Goal: Task Accomplishment & Management: Complete application form

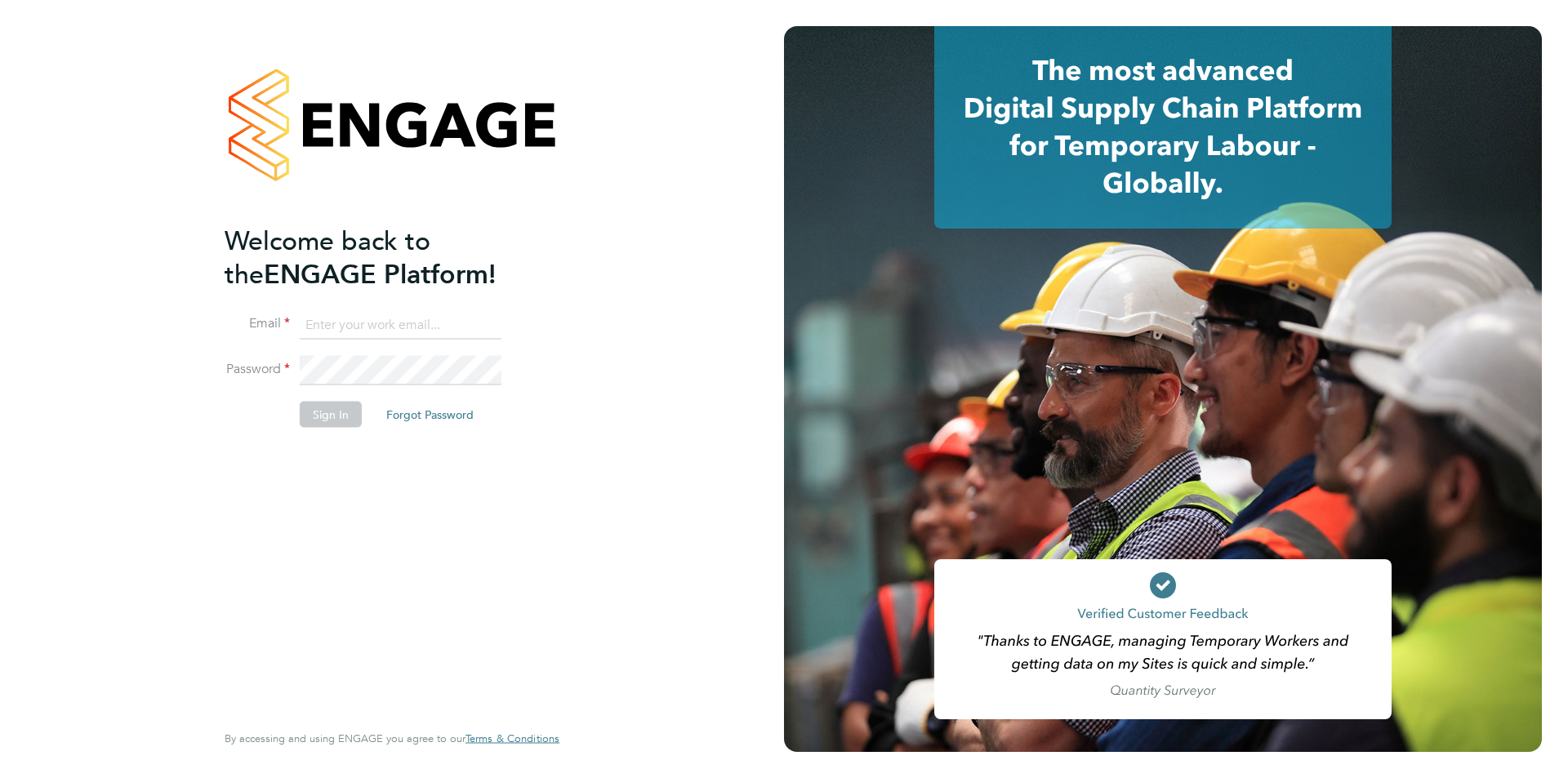
type input "sourabhsethi1213@gmail.com"
click at [307, 409] on button "Sign In" at bounding box center [331, 414] width 62 height 26
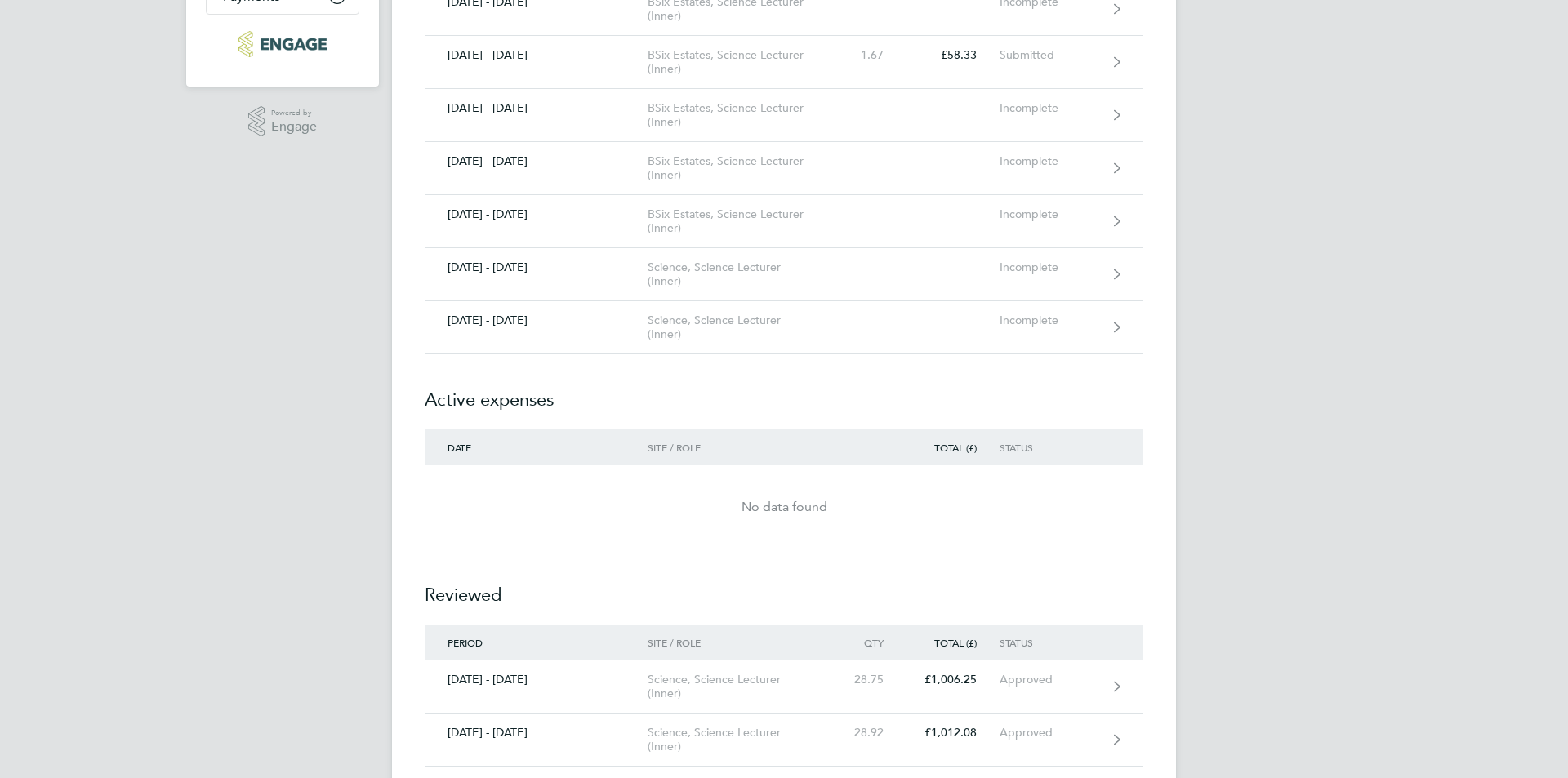
scroll to position [408, 0]
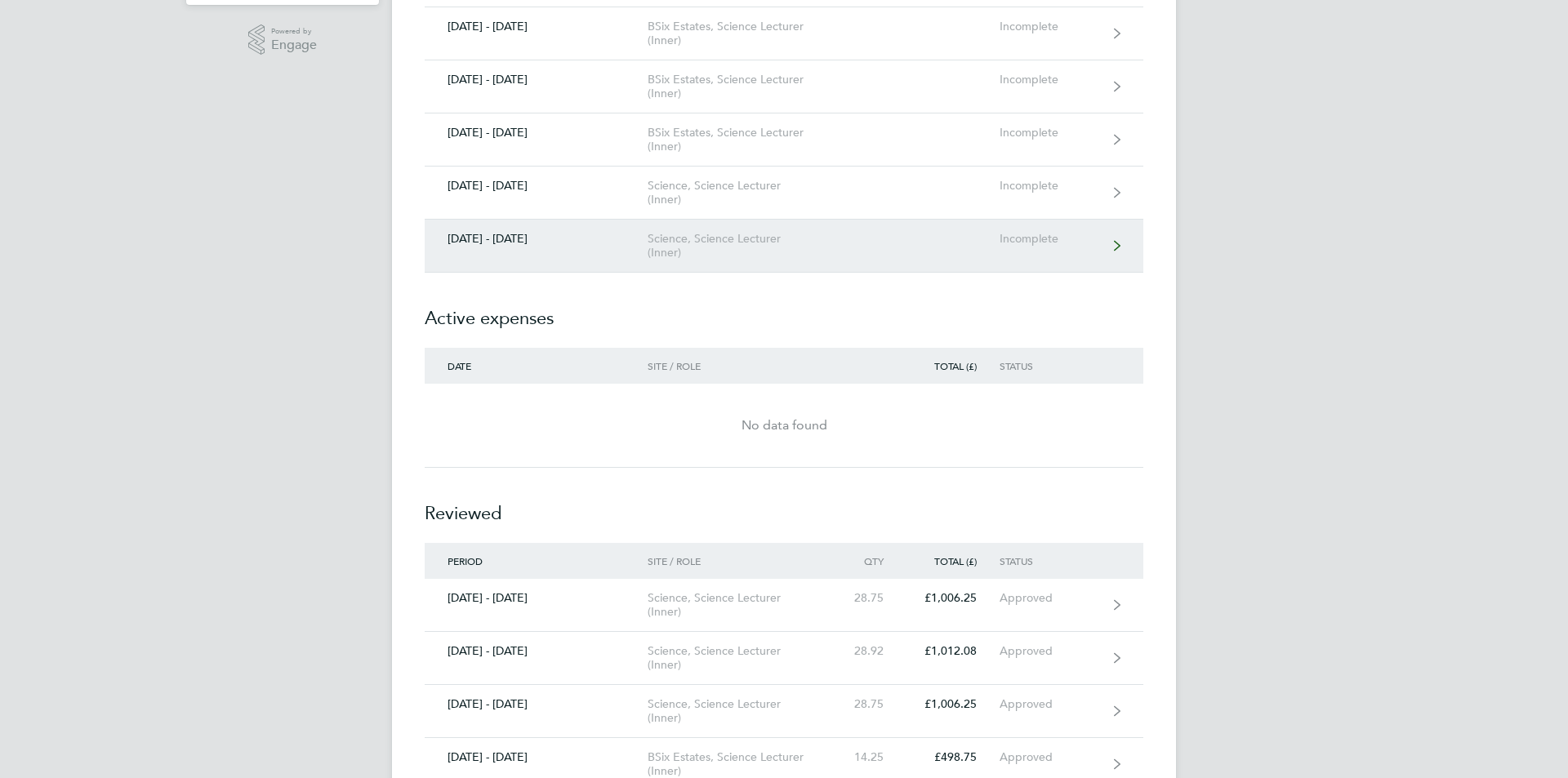
click at [633, 264] on link "[DATE] - [DATE] Science, Science Lecturer (Inner) Incomplete" at bounding box center [784, 246] width 719 height 53
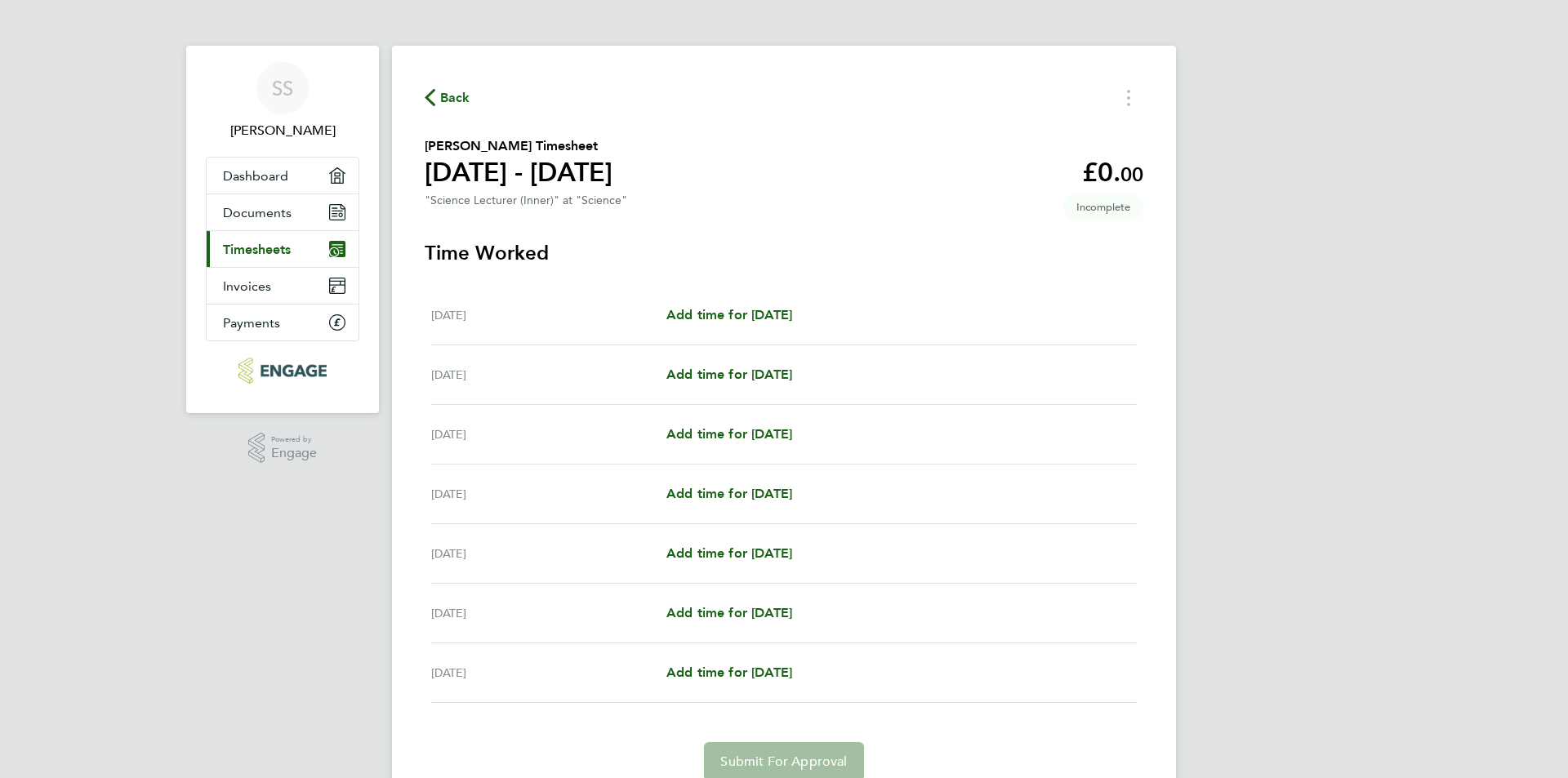
click at [451, 98] on span "Back" at bounding box center [455, 97] width 30 height 20
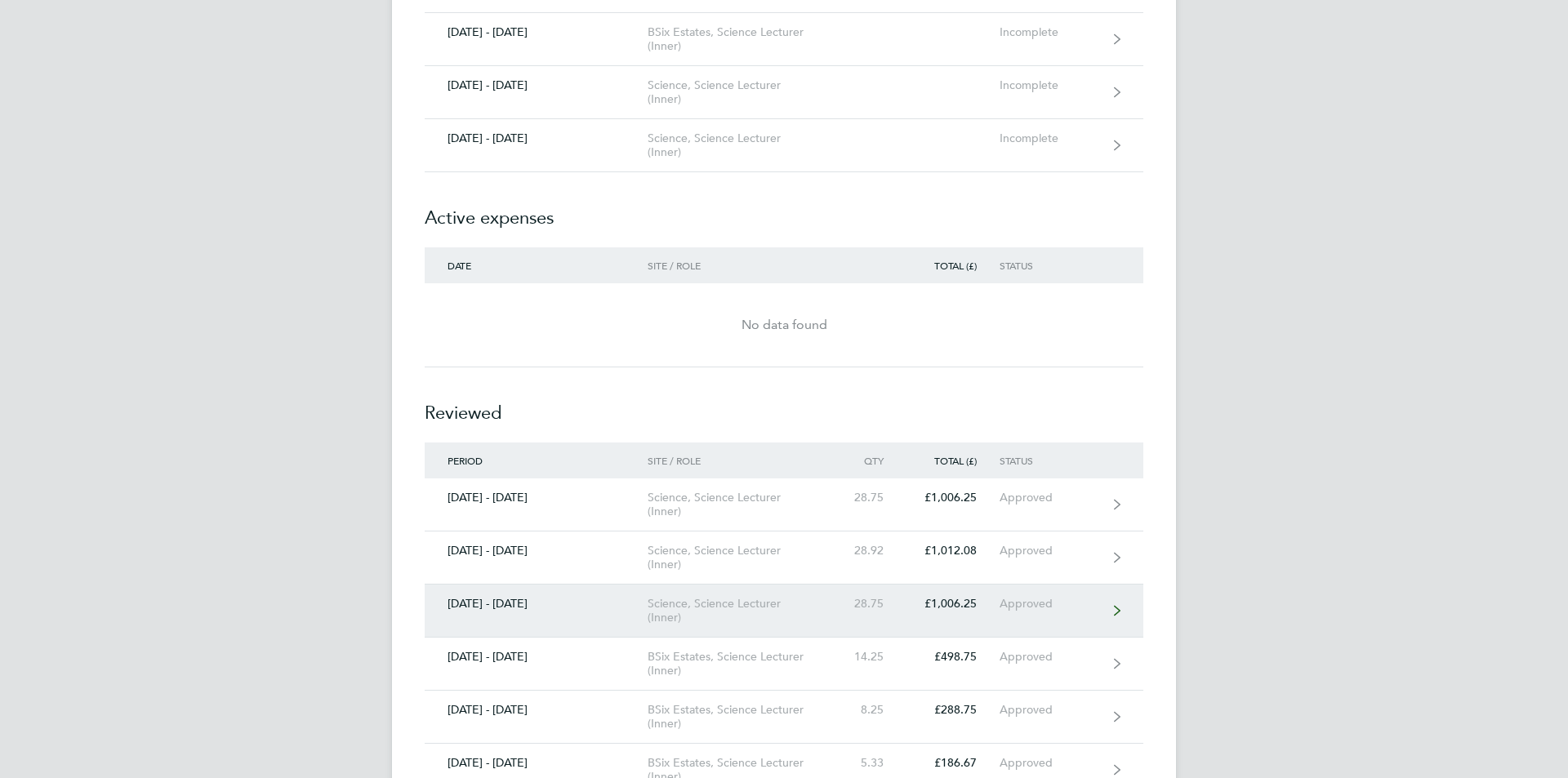
scroll to position [490, 0]
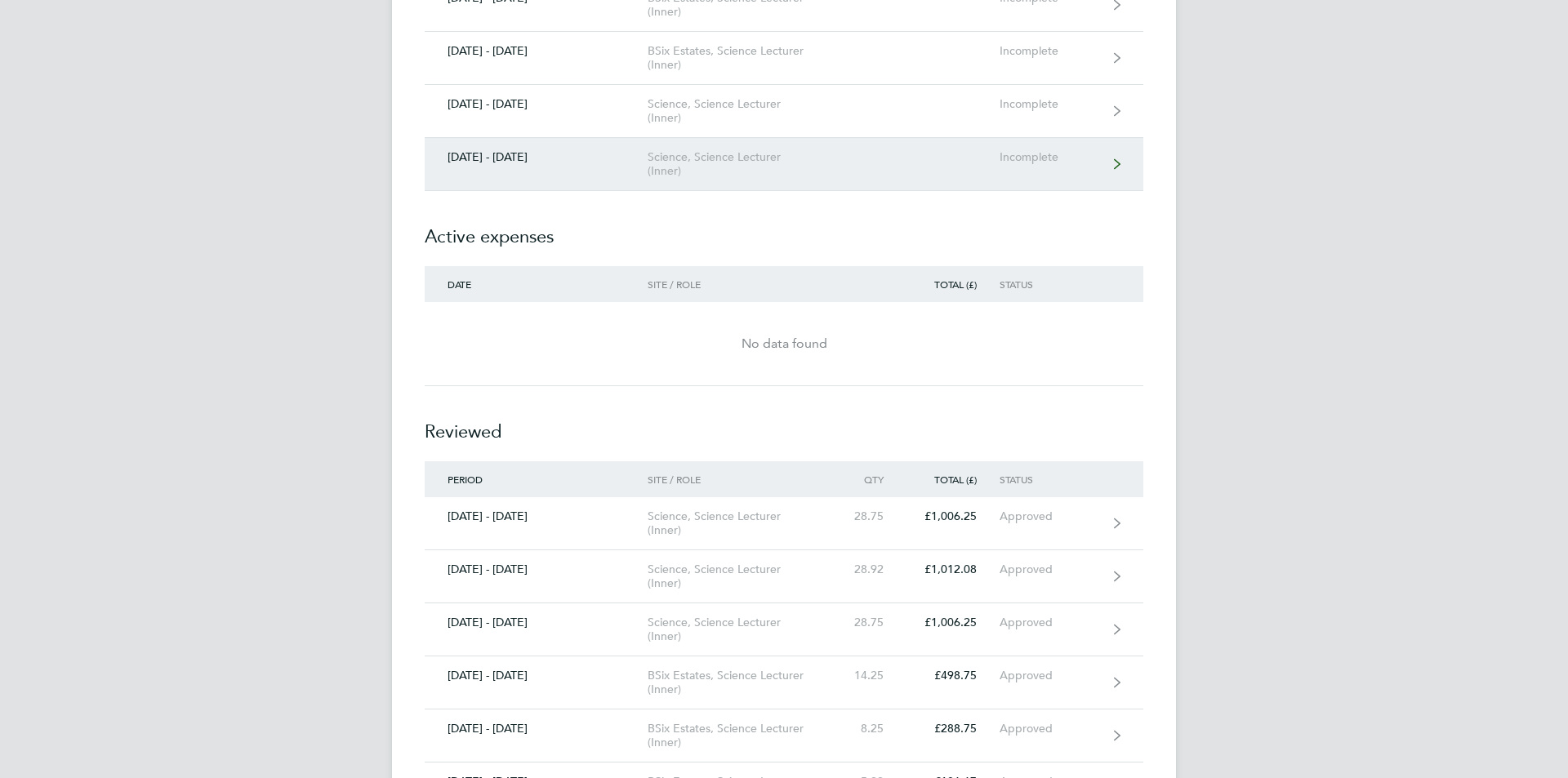
click at [863, 188] on link "[DATE] - [DATE] Science, Science Lecturer (Inner) Incomplete" at bounding box center [784, 164] width 719 height 53
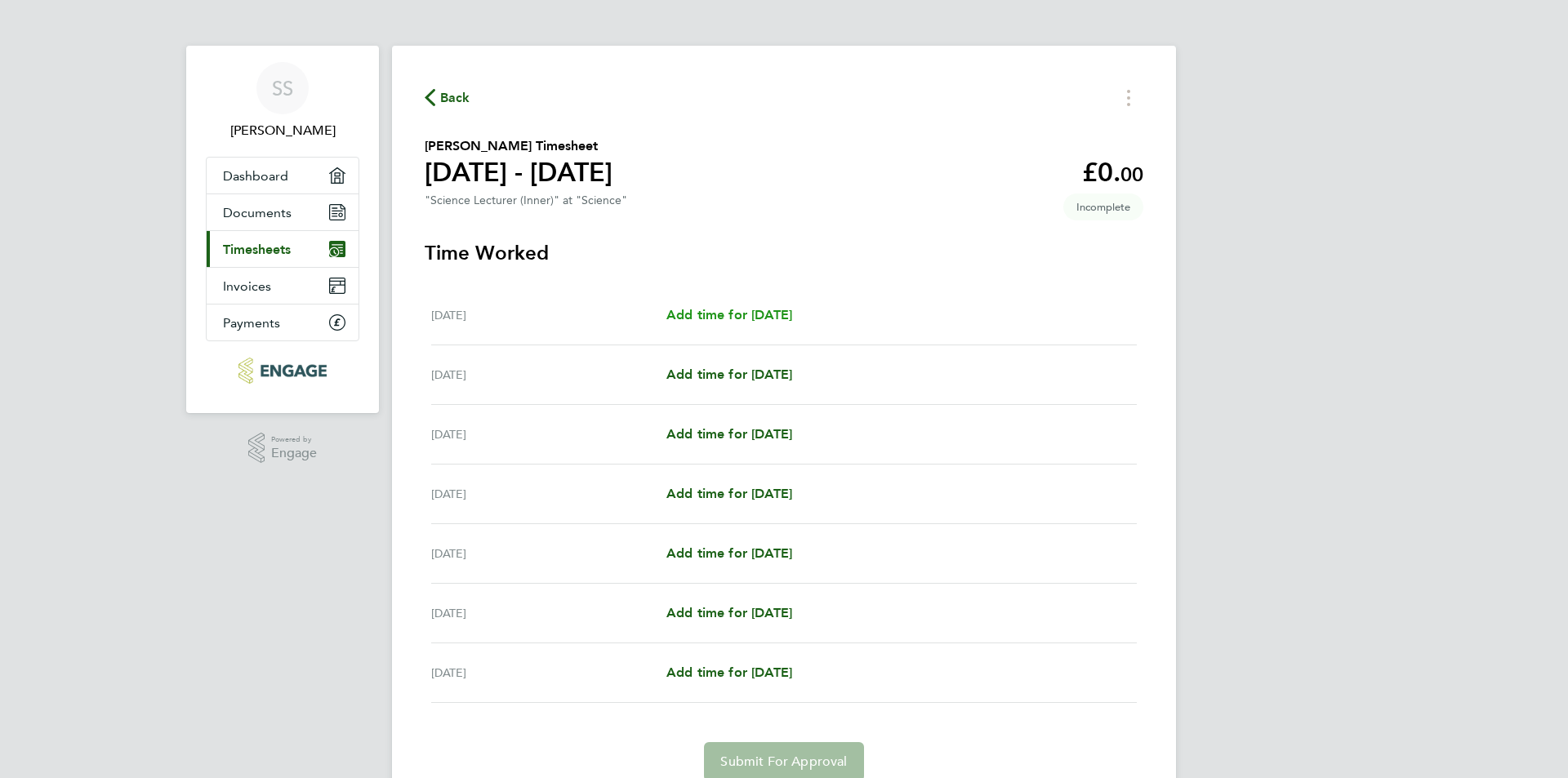
click at [738, 320] on span "Add time for [DATE]" at bounding box center [728, 315] width 126 height 15
select select "60"
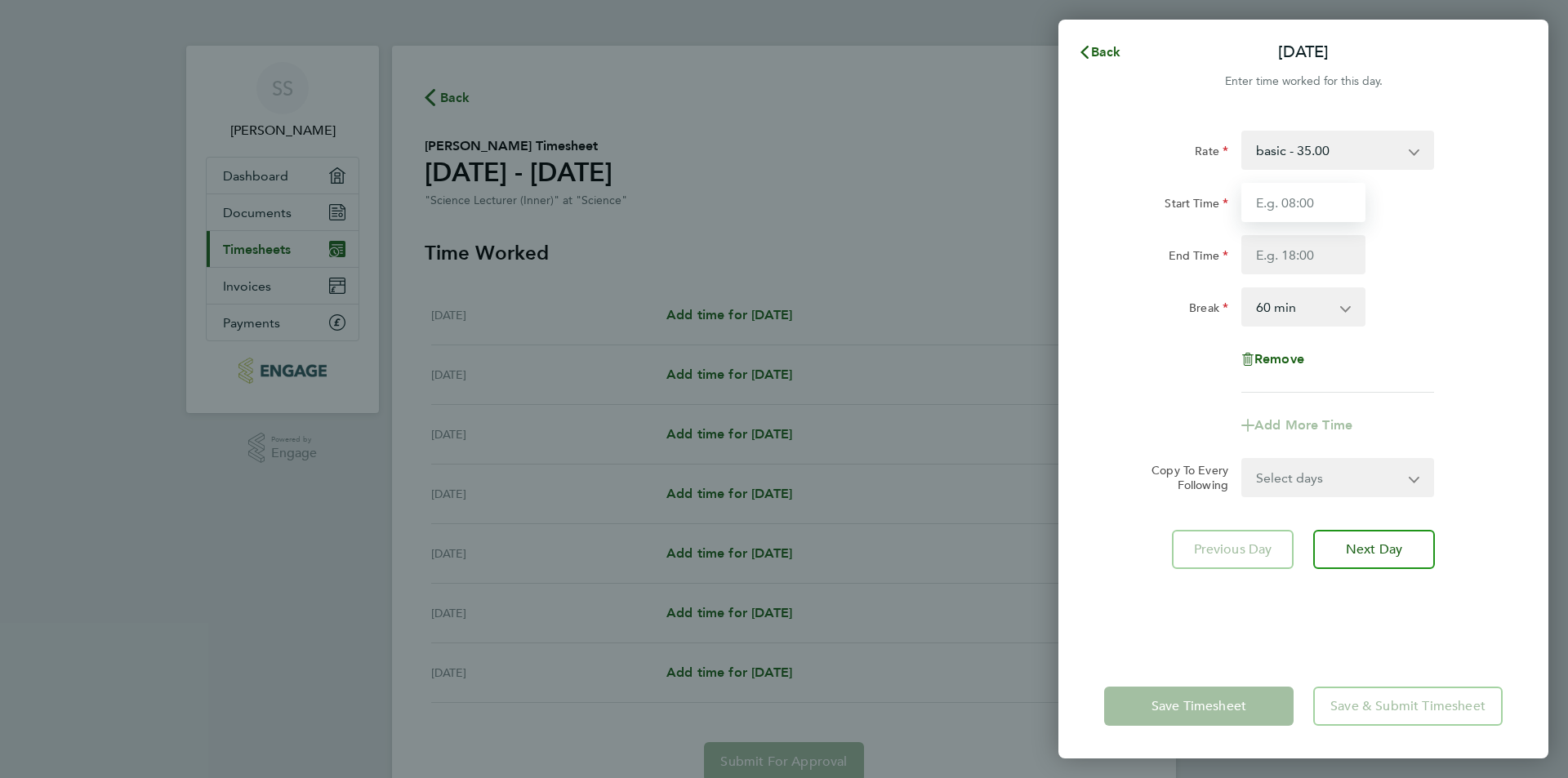
click at [1281, 192] on input "Start Time" at bounding box center [1302, 201] width 124 height 39
type input "09:00"
click at [1294, 263] on input "End Time" at bounding box center [1302, 254] width 124 height 39
click at [1294, 257] on input "16:30" at bounding box center [1302, 254] width 124 height 39
click at [1307, 257] on input "16:05" at bounding box center [1302, 254] width 124 height 39
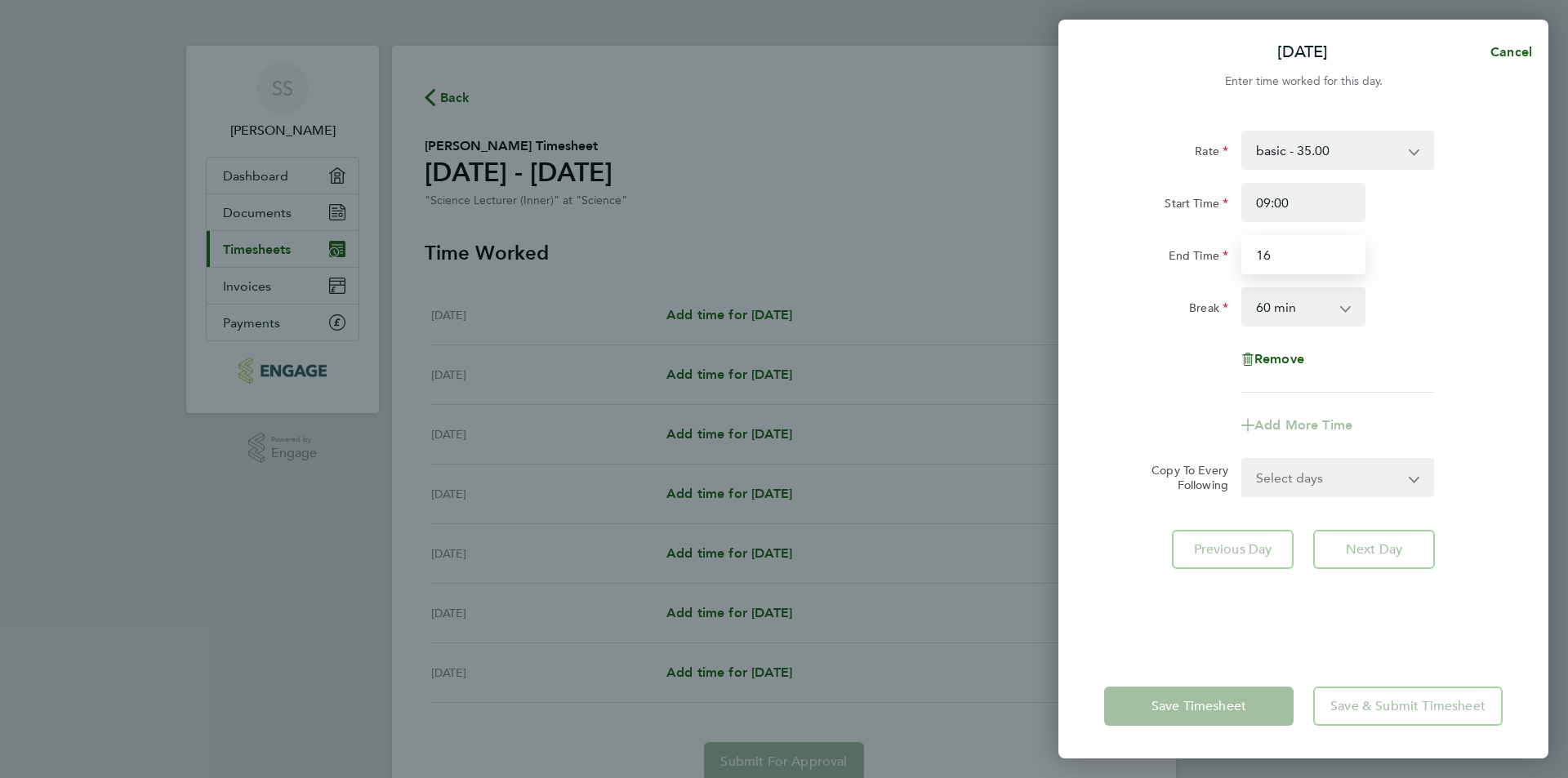
type input "1"
click at [1296, 262] on input "End Time" at bounding box center [1302, 254] width 124 height 39
type input "15:20"
click at [1293, 315] on select "0 min 15 min 30 min 45 min 60 min 75 min 90 min" at bounding box center [1293, 307] width 101 height 36
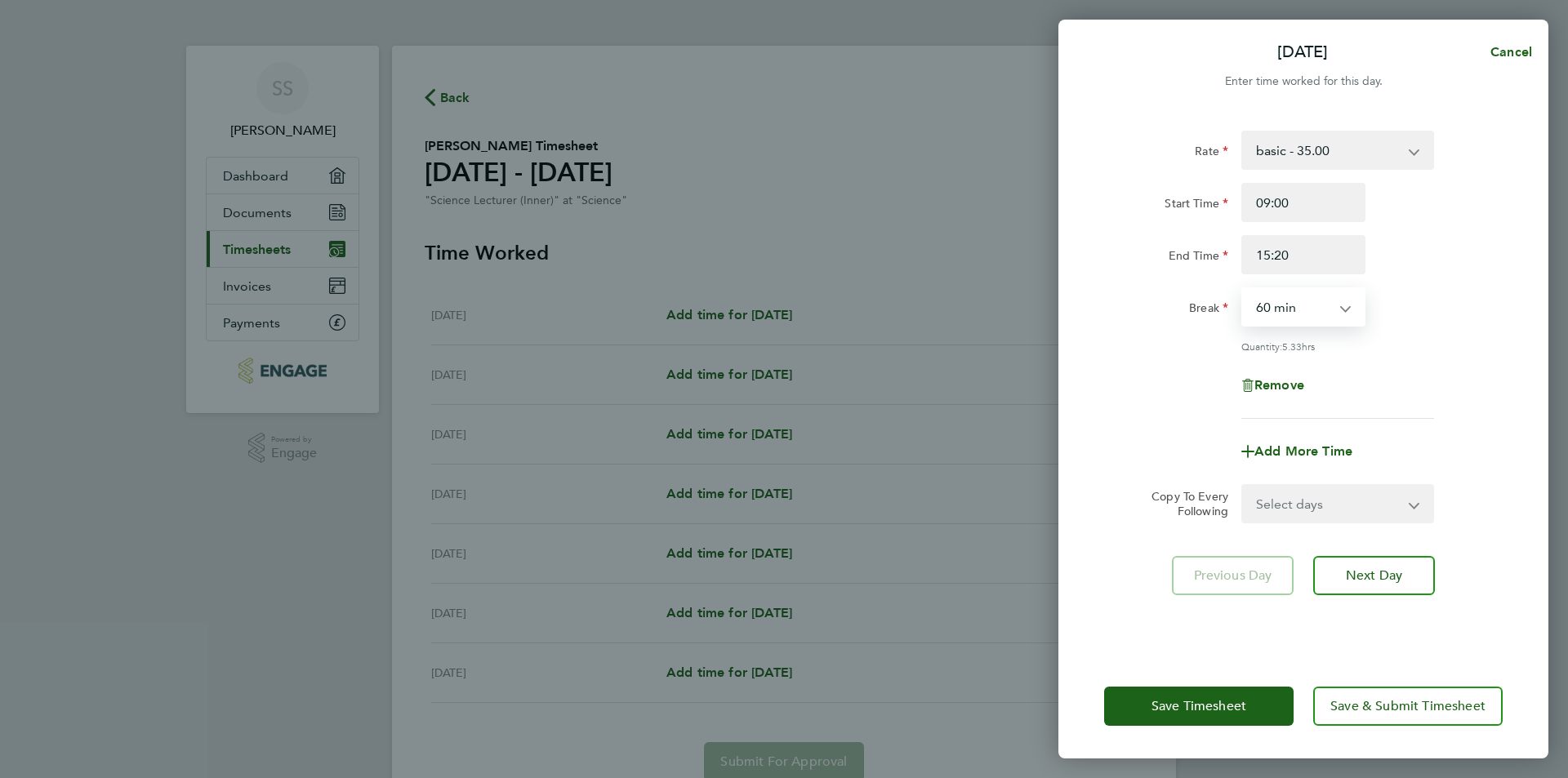
click at [1243, 289] on select "0 min 15 min 30 min 45 min 60 min 75 min 90 min" at bounding box center [1293, 307] width 101 height 36
click at [1375, 493] on select "Select days Day Weekday (Mon-Fri) Weekend (Sat-Sun) [DATE] [DATE] [DATE] [DATE]…" at bounding box center [1328, 504] width 171 height 36
click at [1373, 495] on select "Select days Day Weekday (Mon-Fri) Weekend (Sat-Sun) [DATE] [DATE] [DATE] [DATE]…" at bounding box center [1328, 504] width 171 height 36
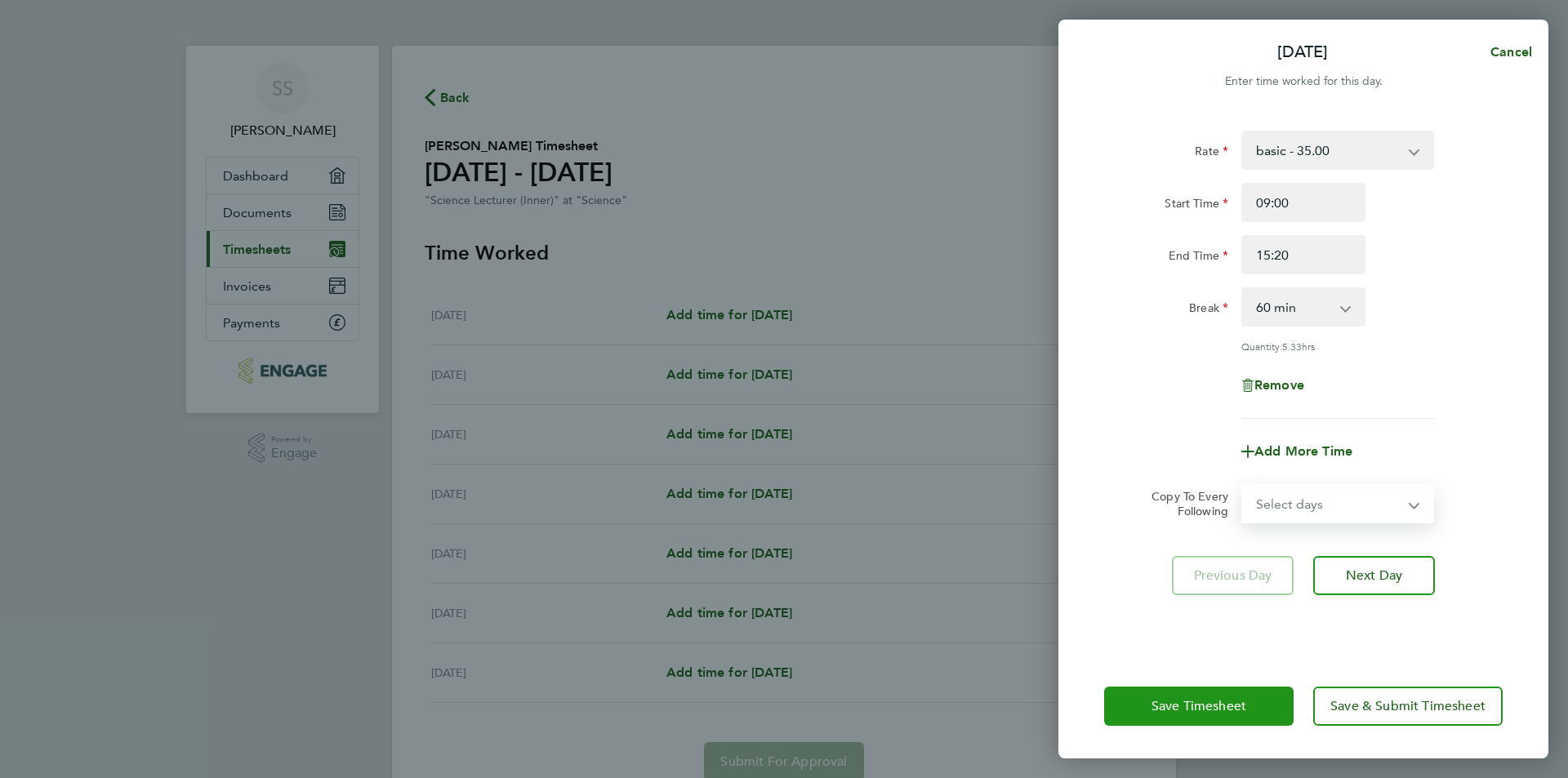
click at [1250, 712] on button "Save Timesheet" at bounding box center [1198, 705] width 189 height 39
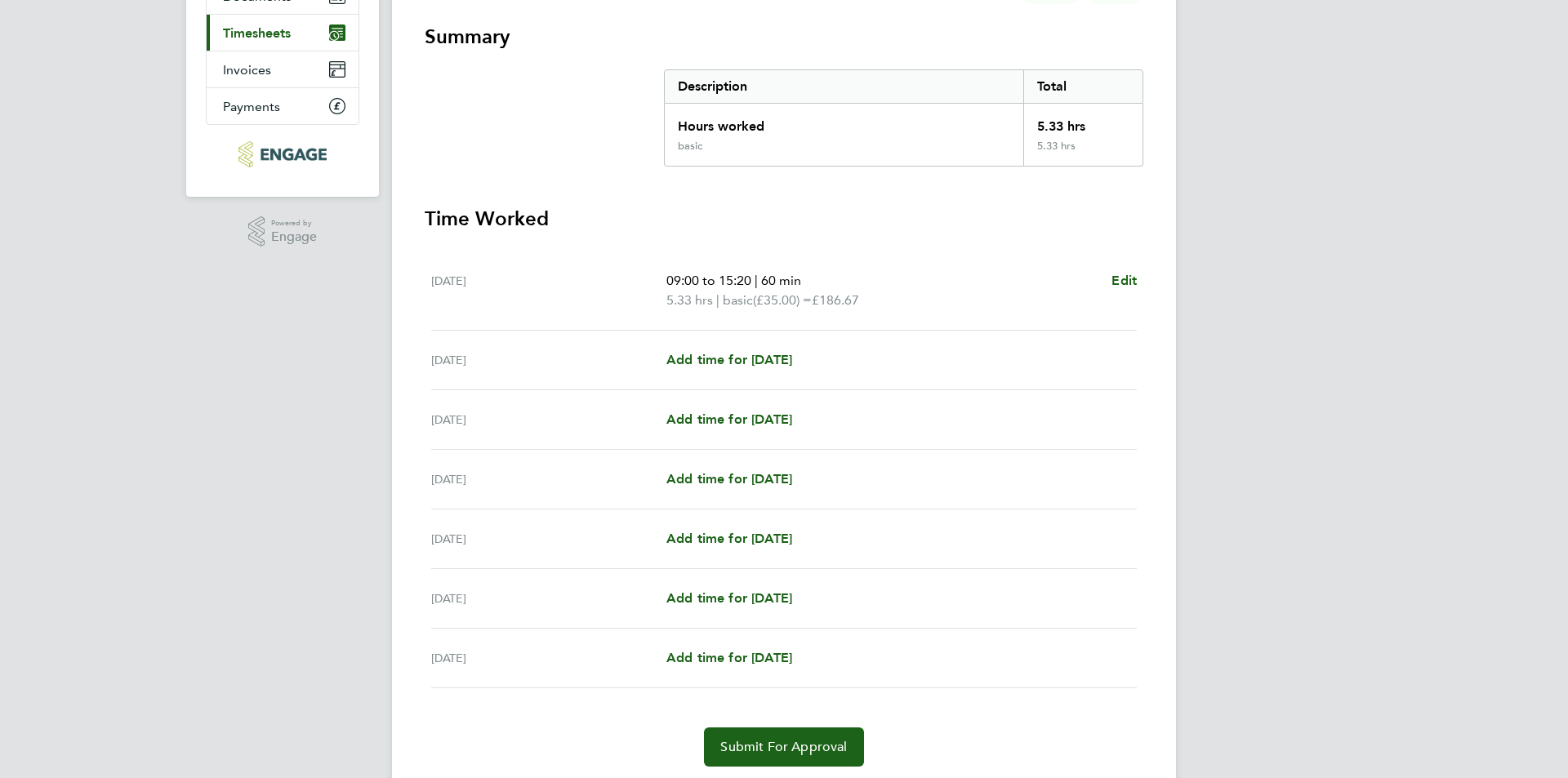
scroll to position [245, 0]
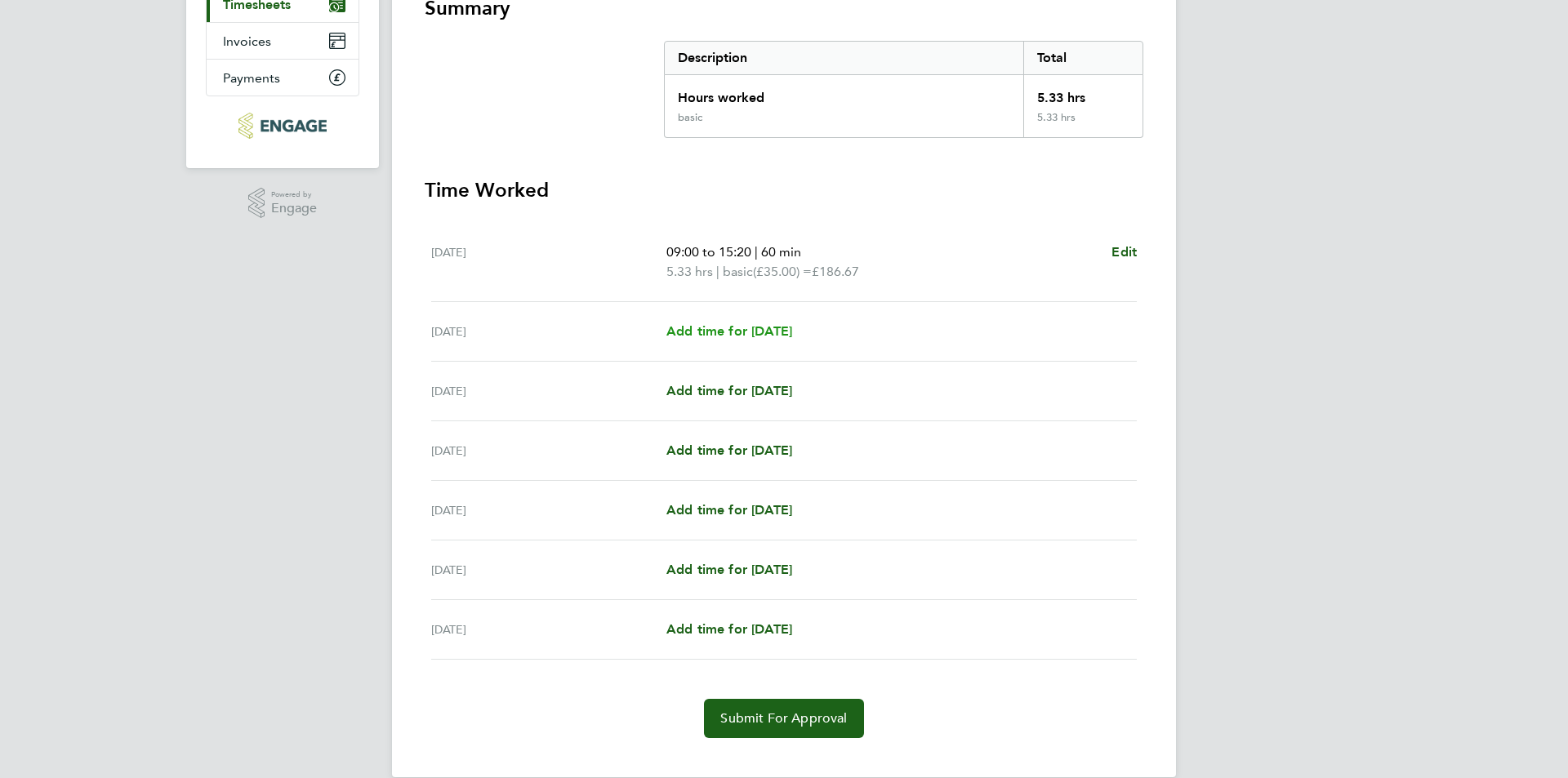
click at [791, 332] on span "Add time for [DATE]" at bounding box center [728, 331] width 126 height 15
select select "60"
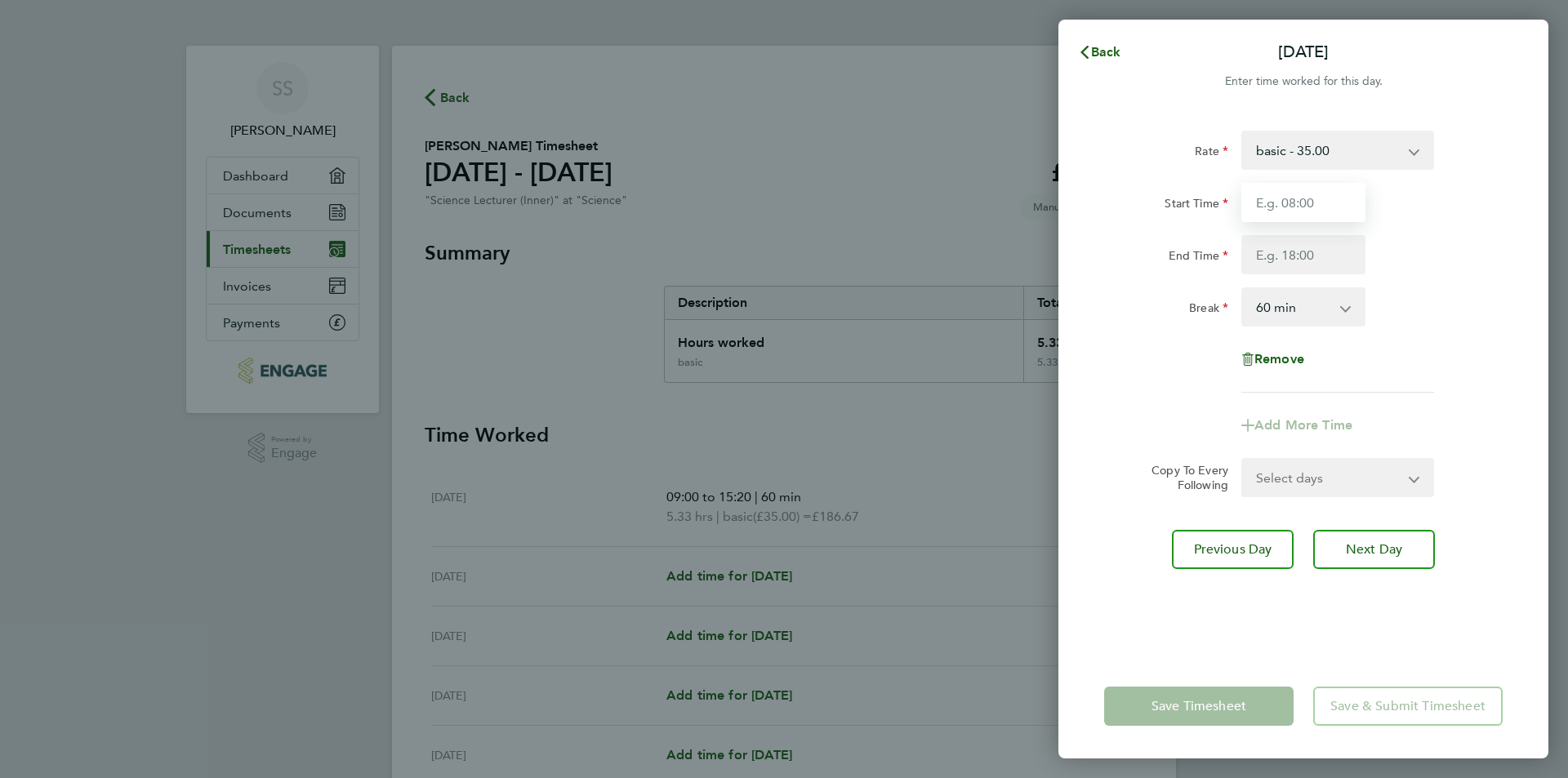
click at [1302, 217] on input "Start Time" at bounding box center [1302, 201] width 124 height 39
type input "09:00"
click at [1312, 251] on input "End Time" at bounding box center [1302, 254] width 124 height 39
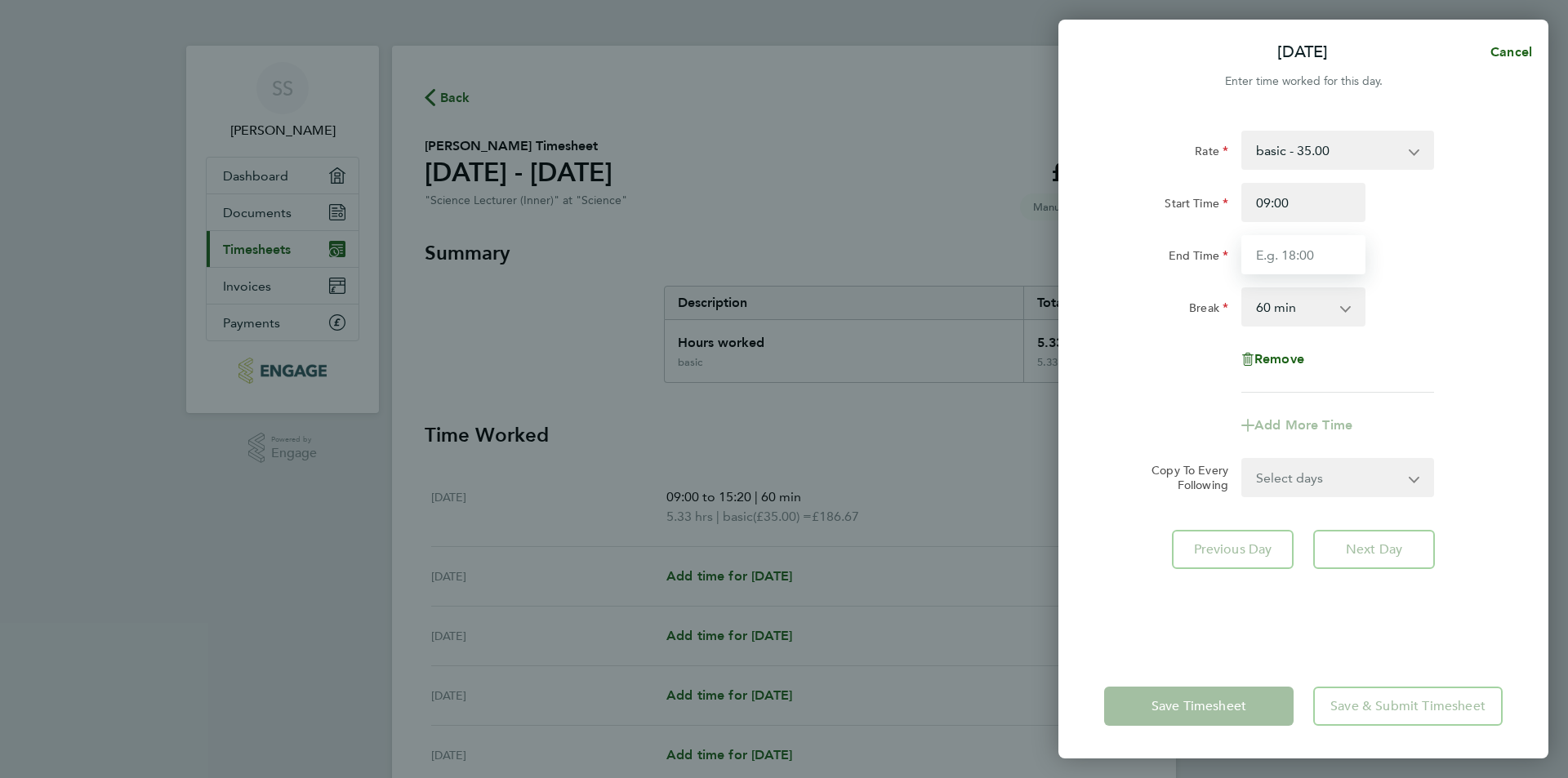
type input "16:30"
click at [1326, 469] on form "Rate basic - 35.00 Start Time 09:00 End Time 16:30 Break 0 min 15 min 30 min 45…" at bounding box center [1302, 314] width 398 height 367
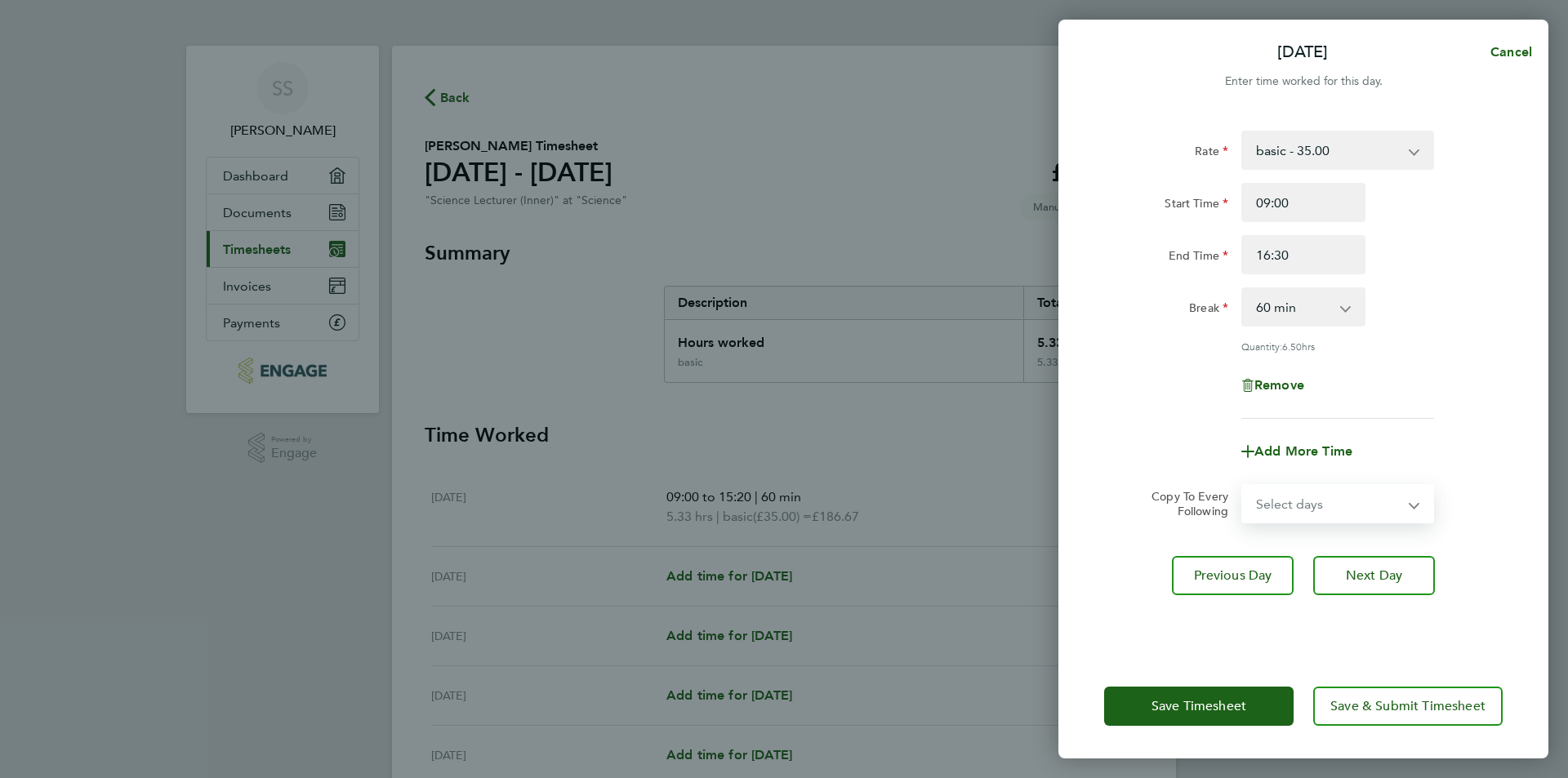
click at [1169, 493] on label "Copy To Every Following" at bounding box center [1182, 503] width 90 height 29
click at [1243, 493] on select "Select days Day Weekday (Mon-Fri) Weekend (Sat-Sun) [DATE] [DATE] [DATE] [DATE]…" at bounding box center [1328, 504] width 171 height 36
click at [1192, 710] on span "Save Timesheet" at bounding box center [1198, 705] width 95 height 16
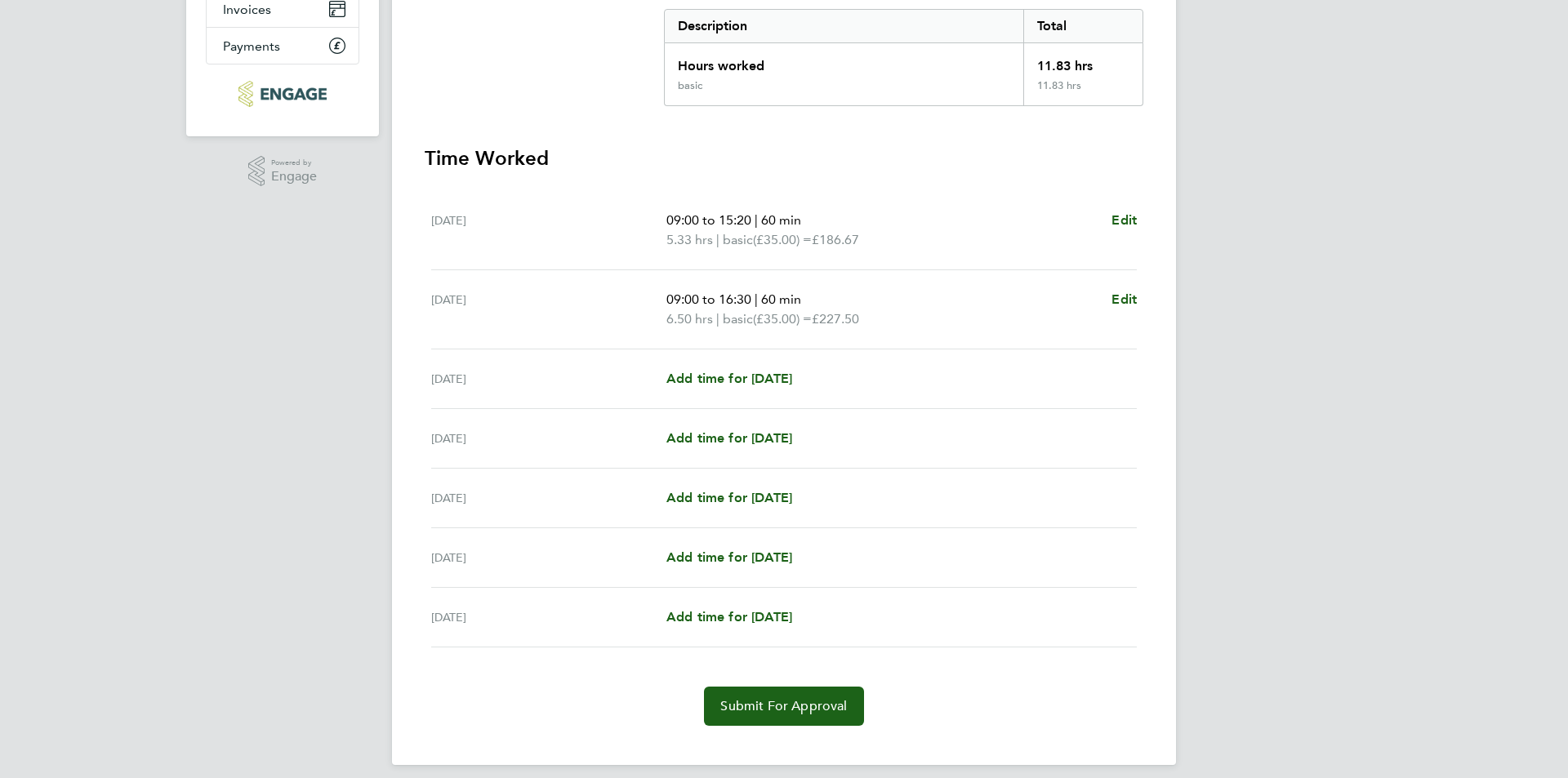
scroll to position [289, 0]
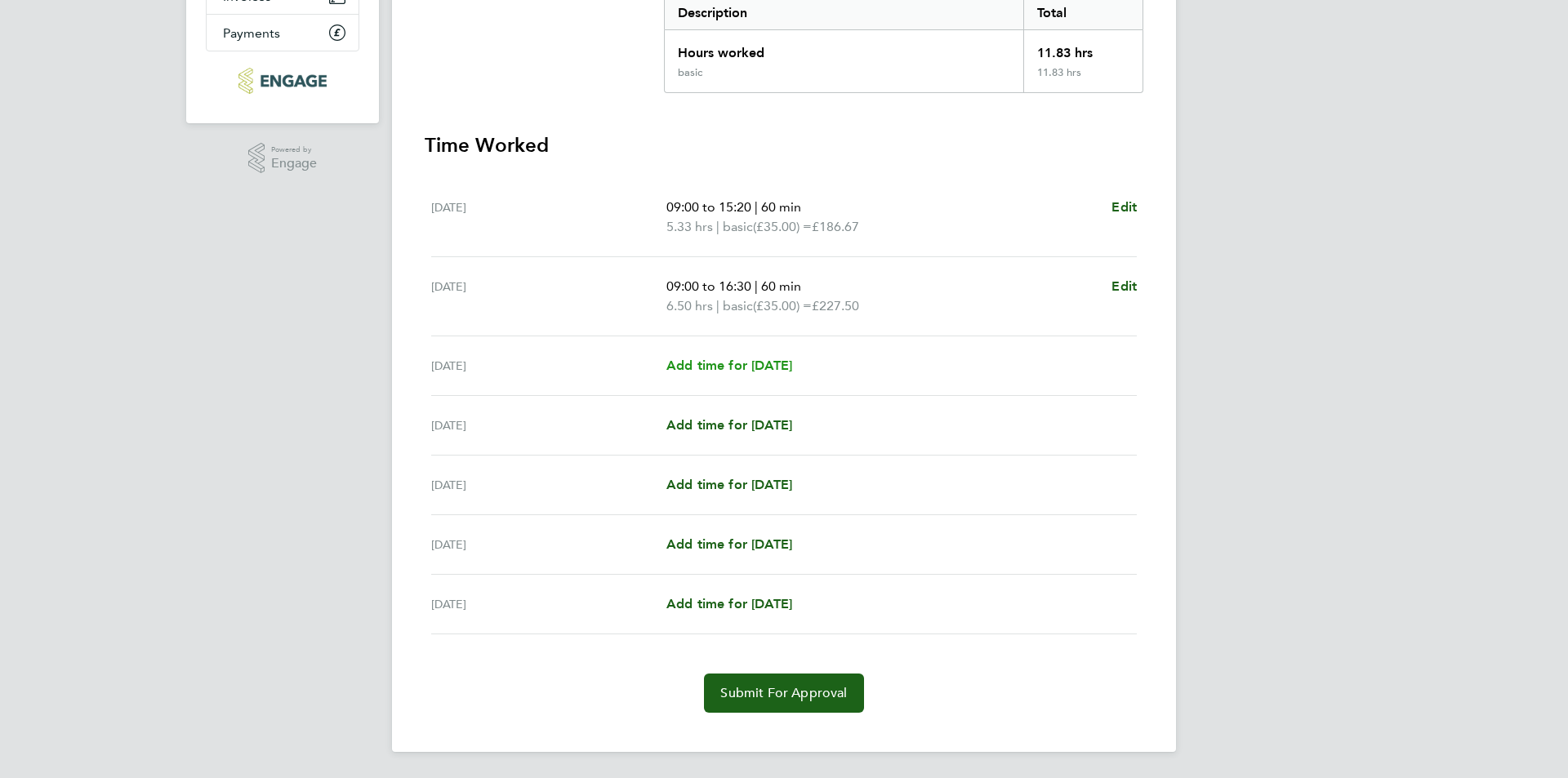
click at [730, 365] on span "Add time for [DATE]" at bounding box center [728, 365] width 126 height 15
select select "60"
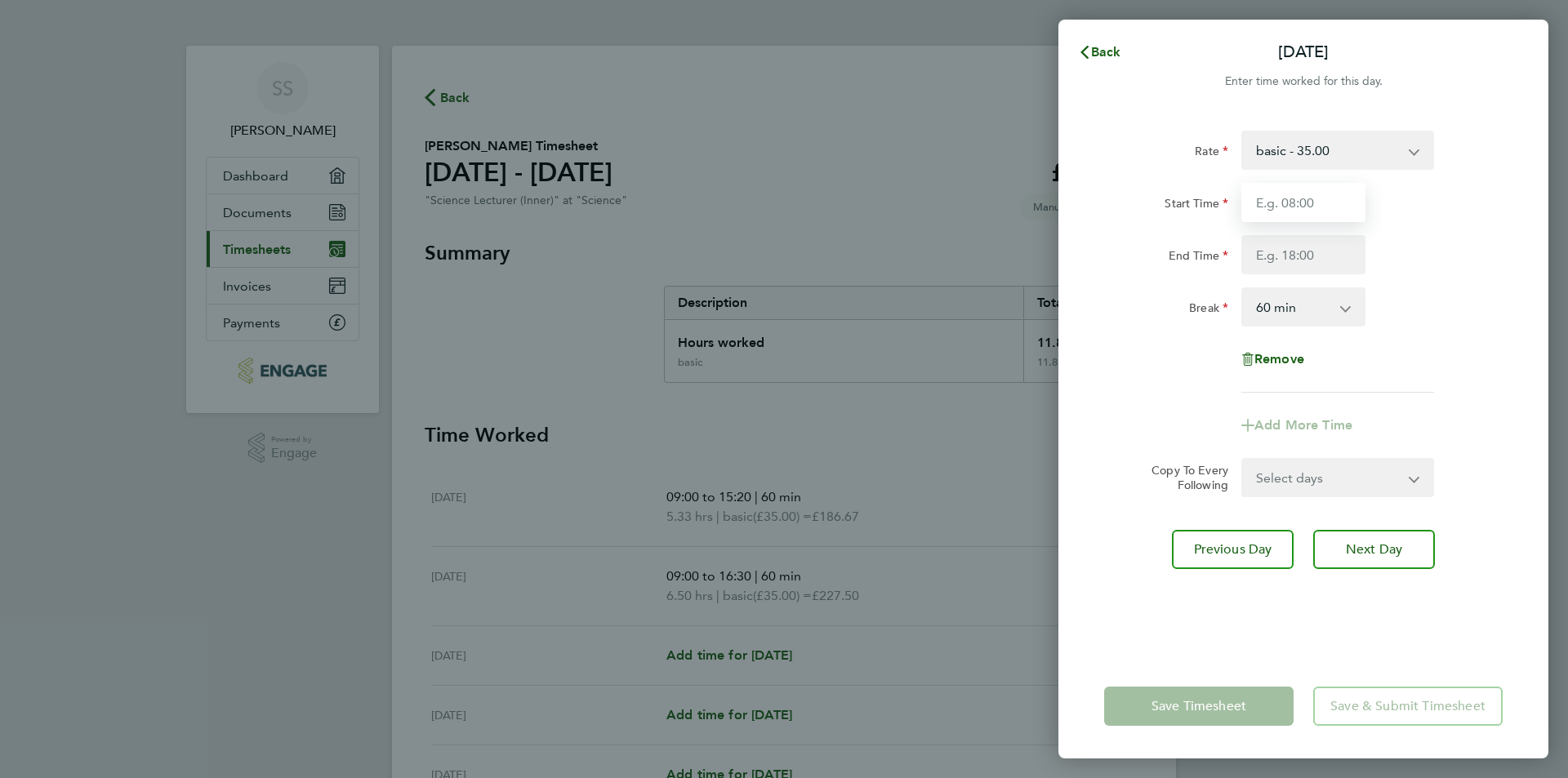
click at [1320, 212] on input "Start Time" at bounding box center [1302, 201] width 124 height 39
type input "09:00"
click at [1300, 252] on input "End Time" at bounding box center [1302, 254] width 124 height 39
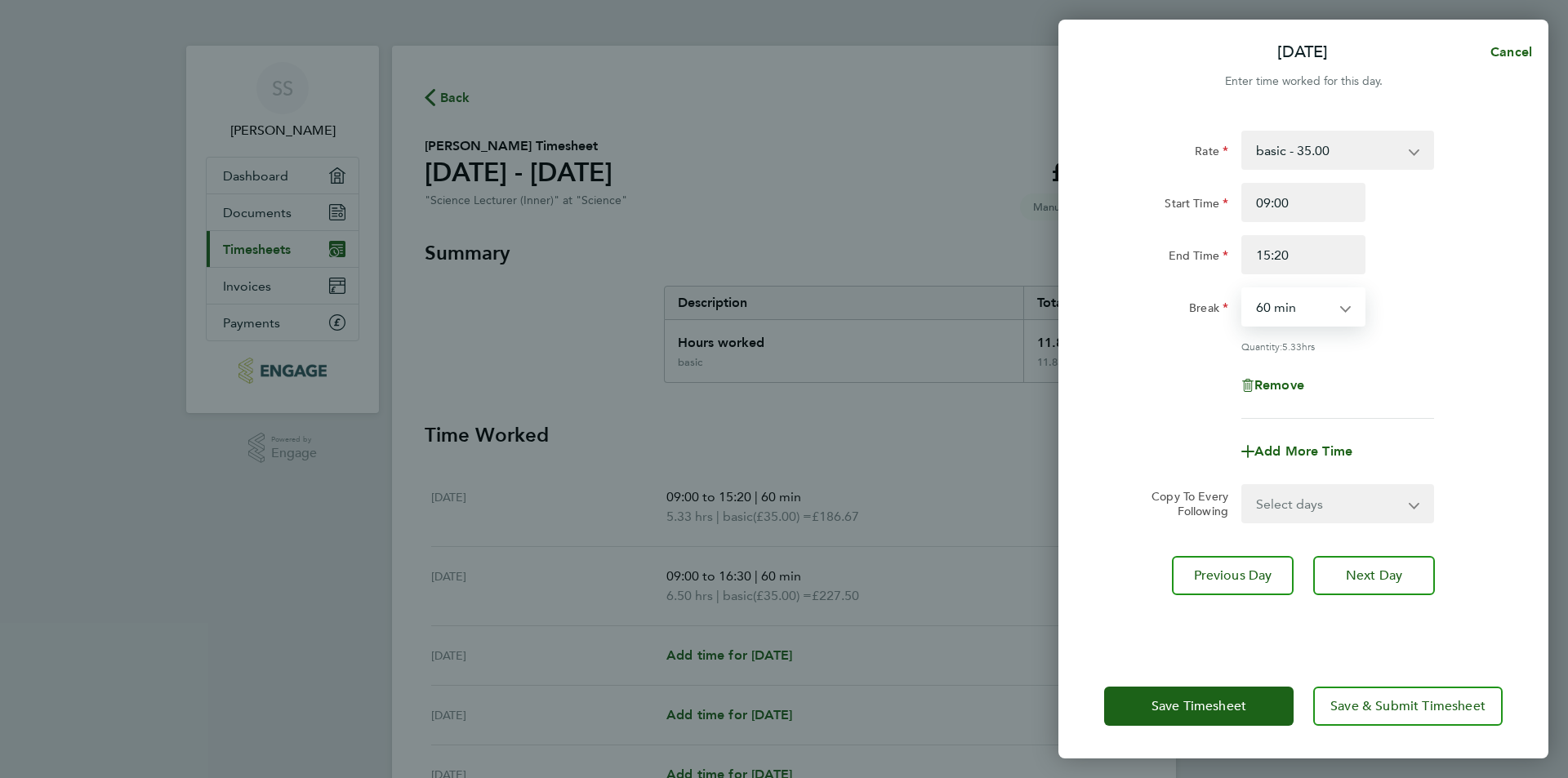
click at [1317, 307] on select "0 min 15 min 30 min 45 min 60 min 75 min 90 min" at bounding box center [1293, 307] width 101 height 36
click at [1312, 255] on input "15:20" at bounding box center [1302, 254] width 124 height 39
click at [1312, 263] on input "15:20" at bounding box center [1302, 254] width 124 height 39
type input "1"
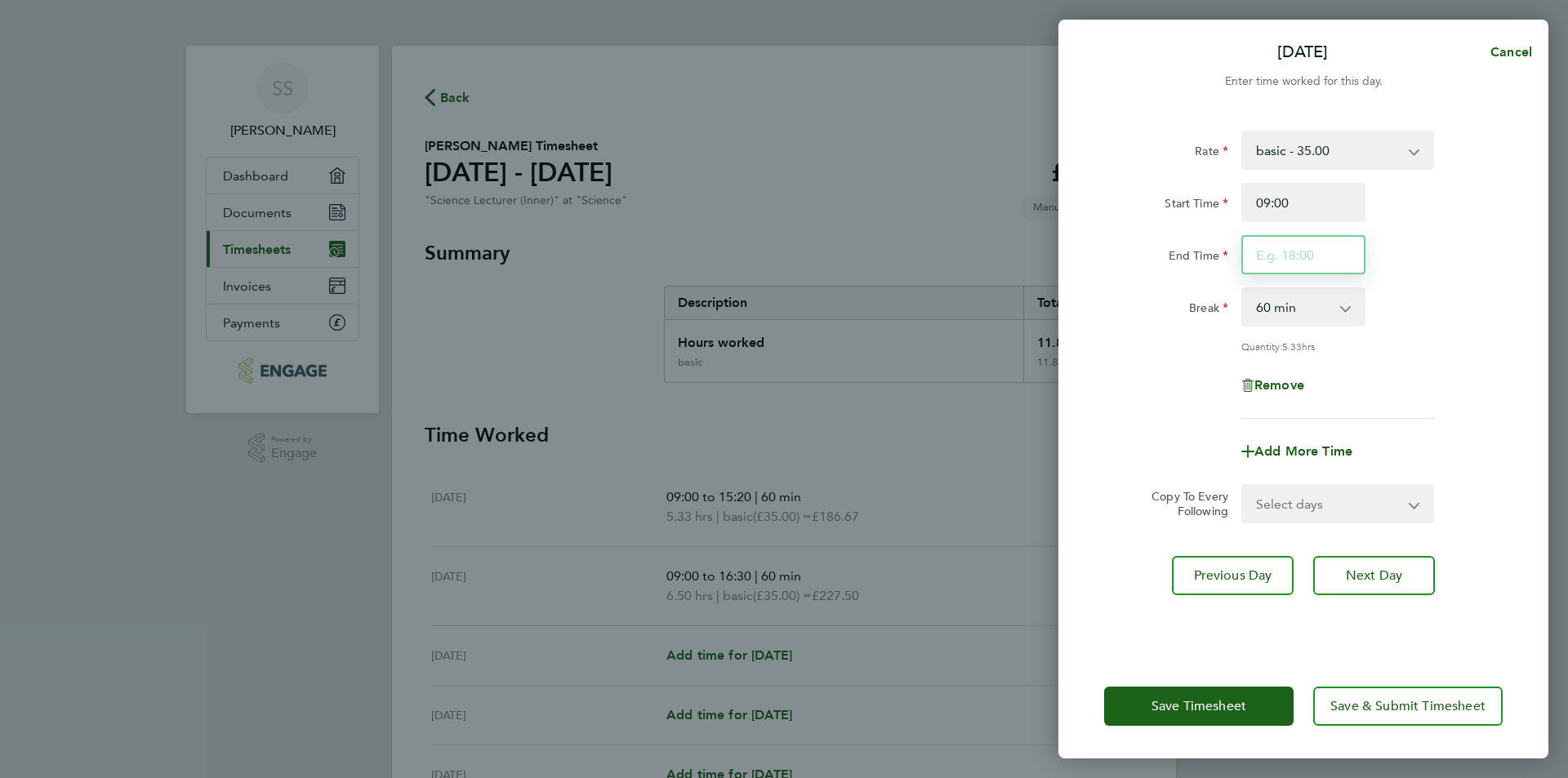
click at [1282, 253] on input "End Time" at bounding box center [1302, 254] width 124 height 39
type input "16:30"
click at [1204, 704] on span "Save Timesheet" at bounding box center [1198, 705] width 95 height 16
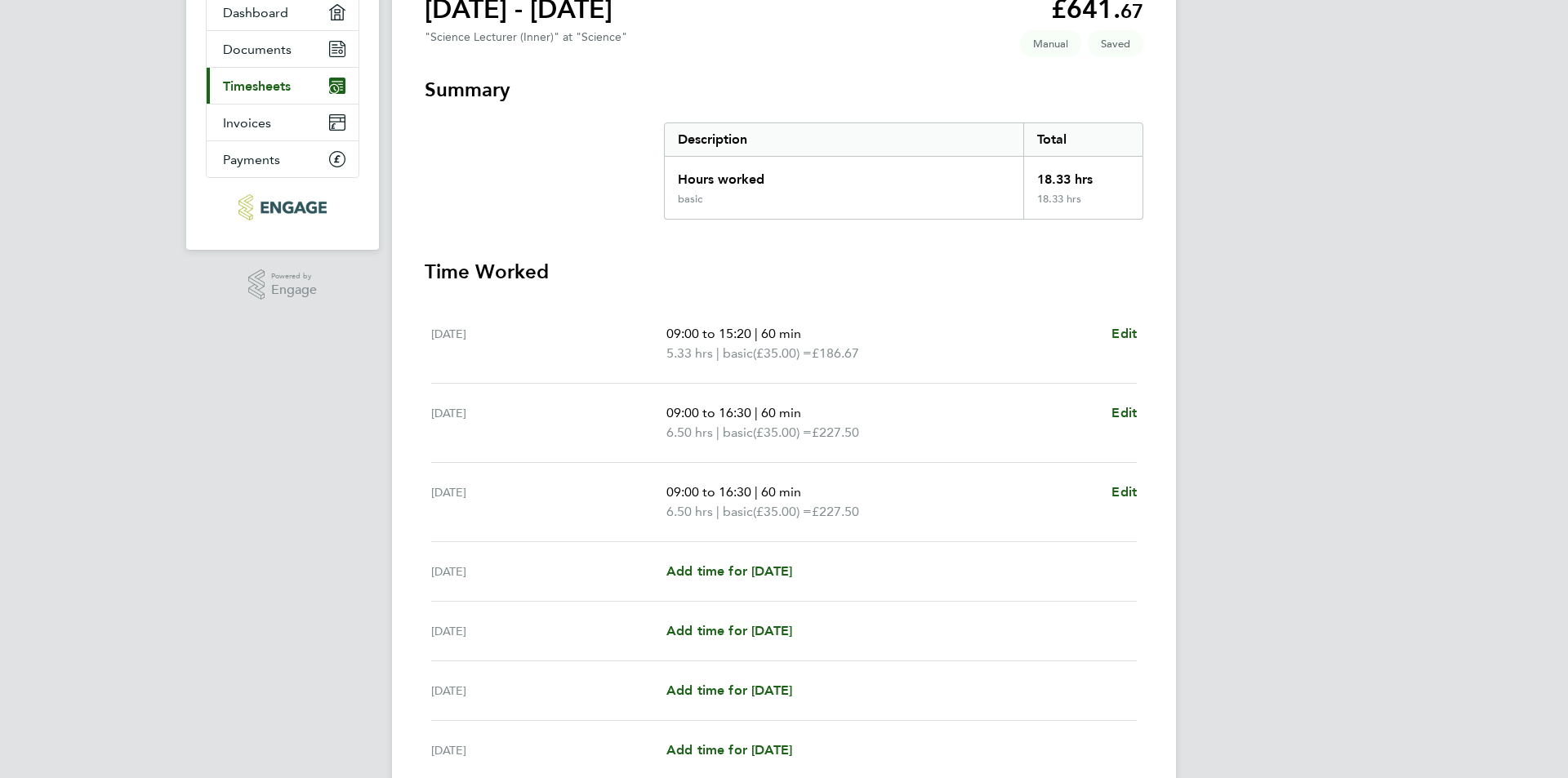
scroll to position [245, 0]
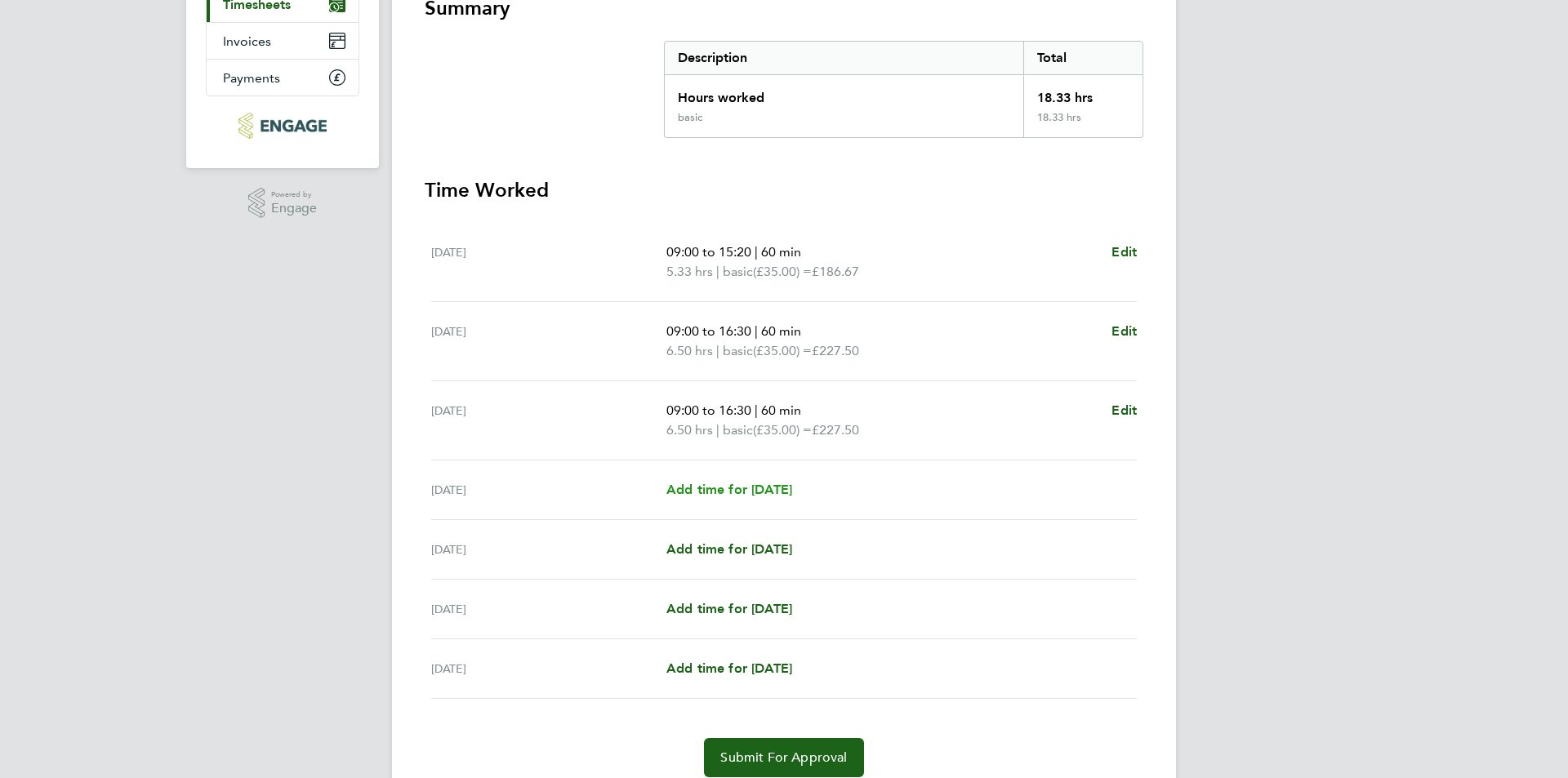
click at [712, 487] on span "Add time for [DATE]" at bounding box center [728, 489] width 126 height 15
select select "60"
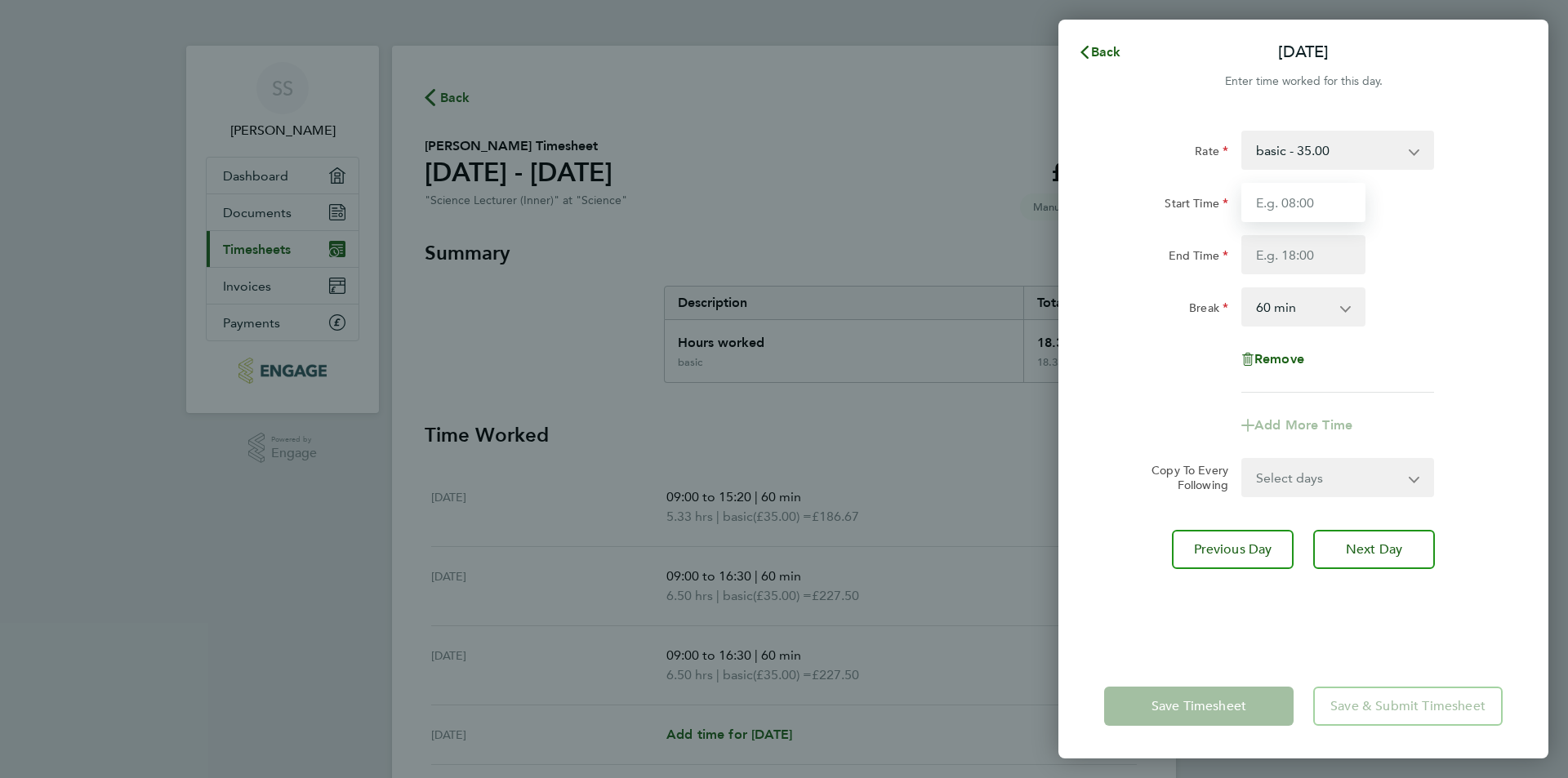
click at [1323, 191] on input "Start Time" at bounding box center [1302, 201] width 124 height 39
type input "09:00"
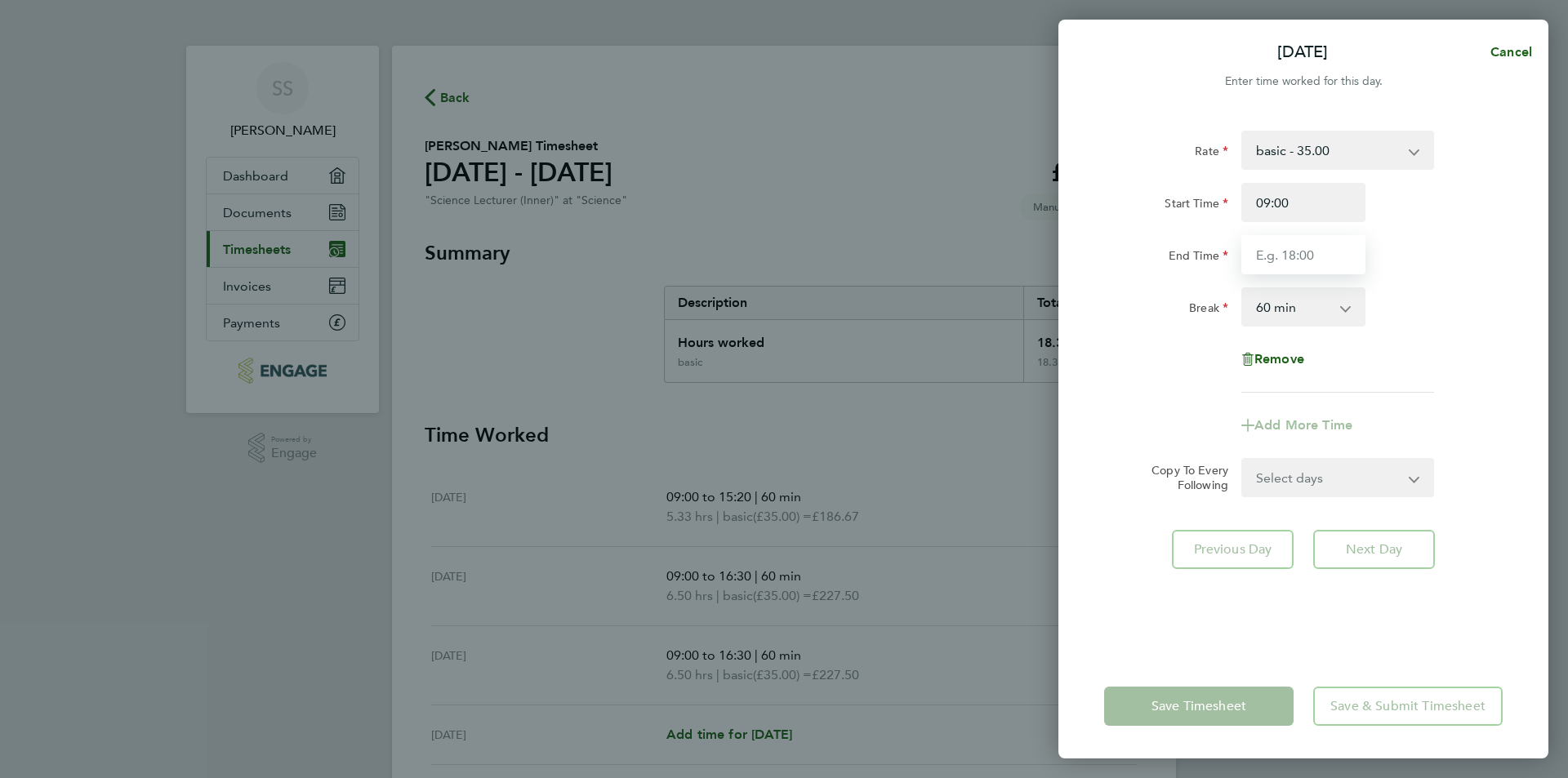
click at [1305, 248] on input "End Time" at bounding box center [1302, 254] width 124 height 39
type input "16:30"
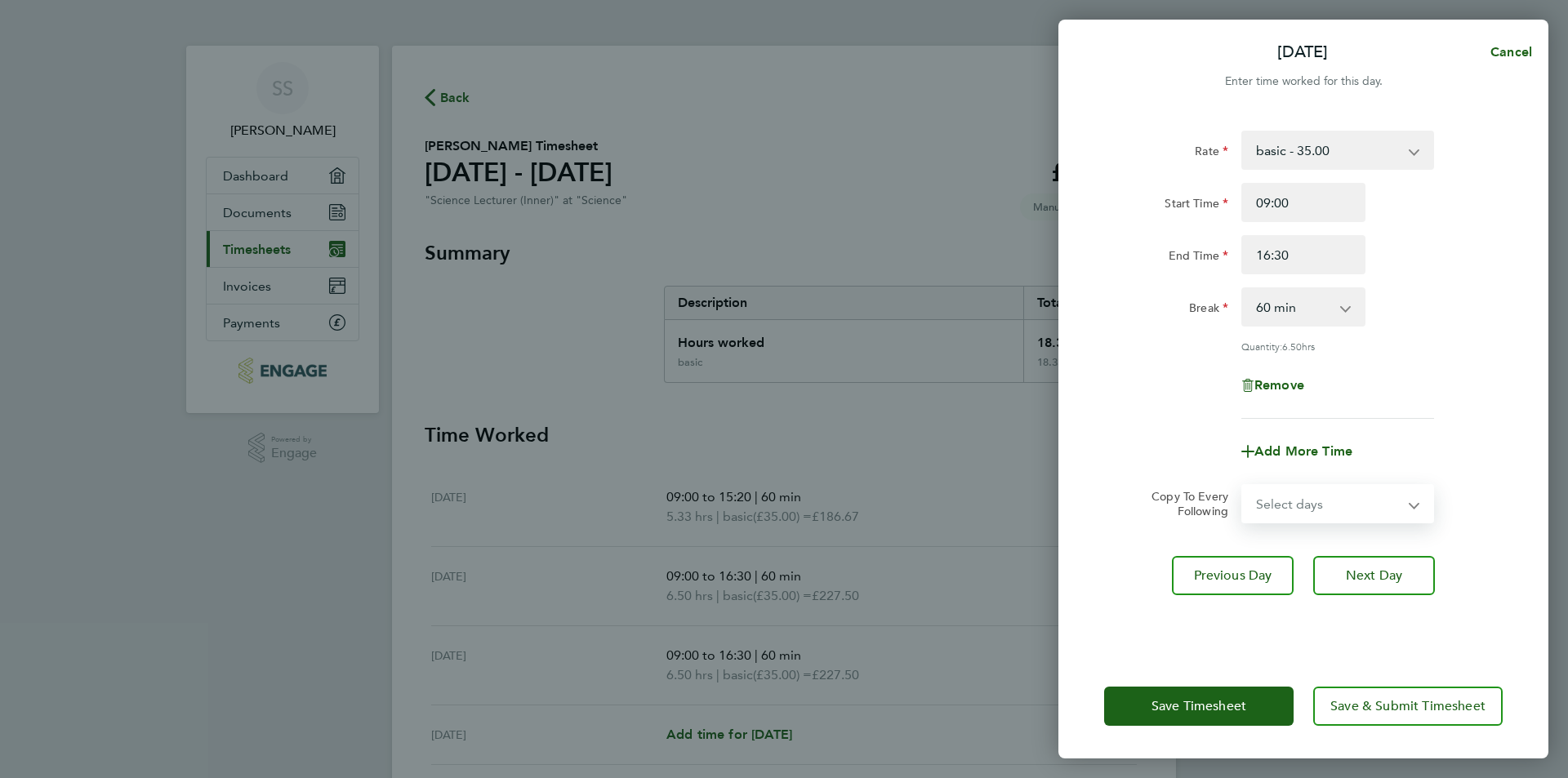
click at [1367, 474] on form "Rate basic - 35.00 Start Time 09:00 End Time 16:30 Break 0 min 15 min 30 min 45…" at bounding box center [1302, 326] width 398 height 392
click at [1393, 454] on div "Add More Time" at bounding box center [1302, 451] width 411 height 39
click at [1241, 701] on span "Save Timesheet" at bounding box center [1198, 705] width 95 height 16
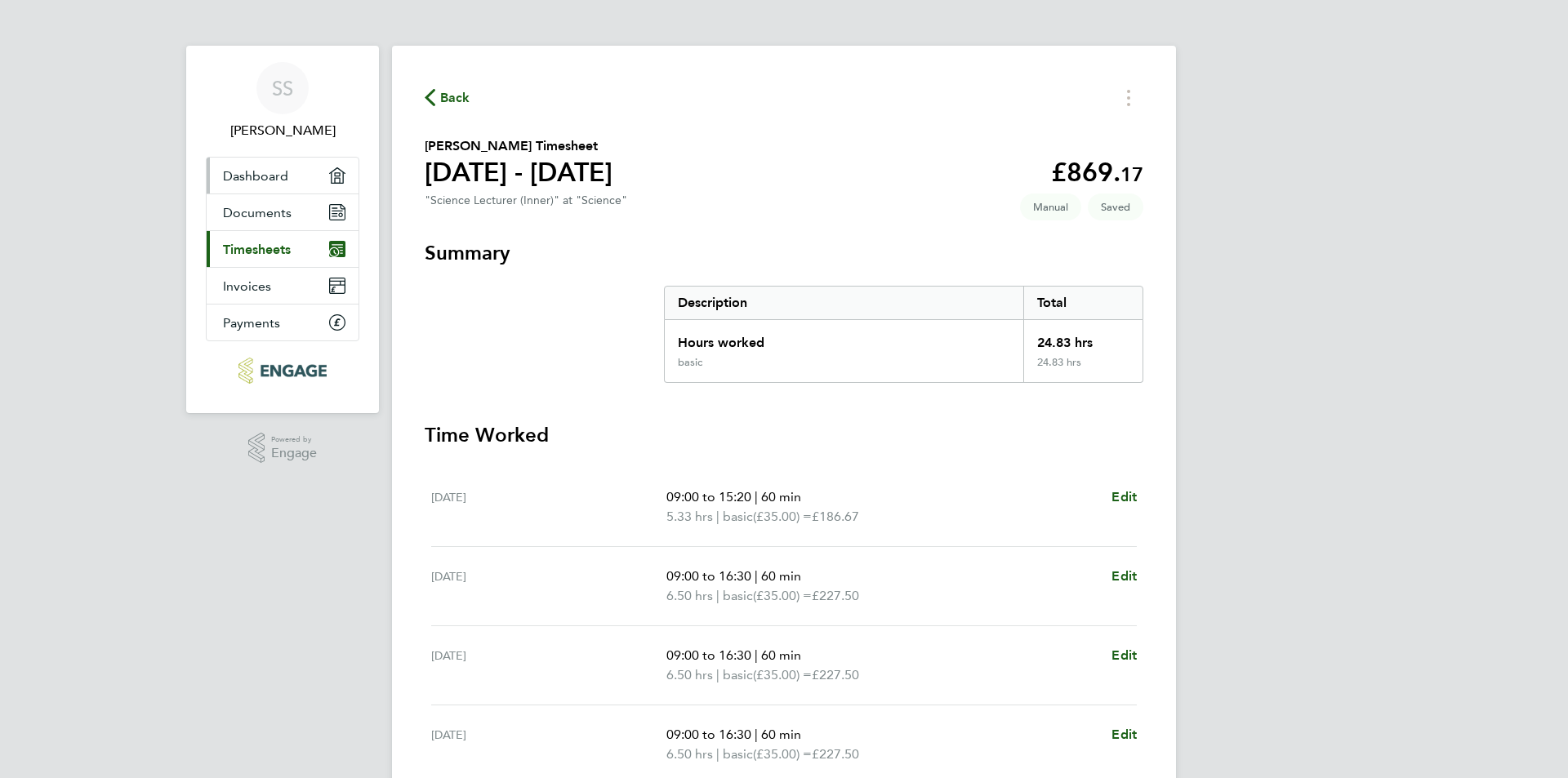
click at [284, 189] on link "Dashboard" at bounding box center [282, 176] width 152 height 36
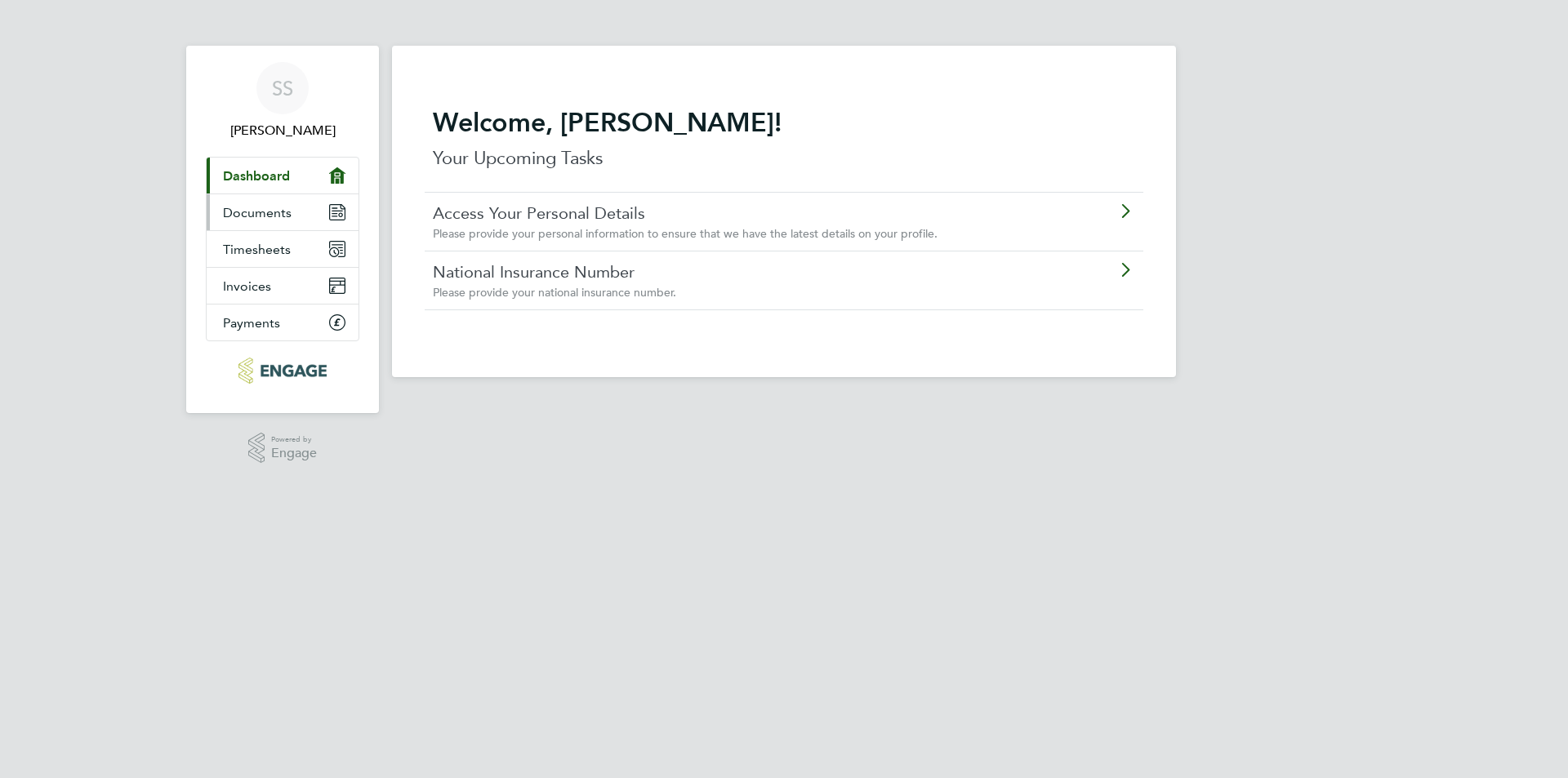
drag, startPoint x: 311, startPoint y: 215, endPoint x: 267, endPoint y: 243, distance: 52.2
click at [309, 215] on link "Documents" at bounding box center [282, 212] width 152 height 36
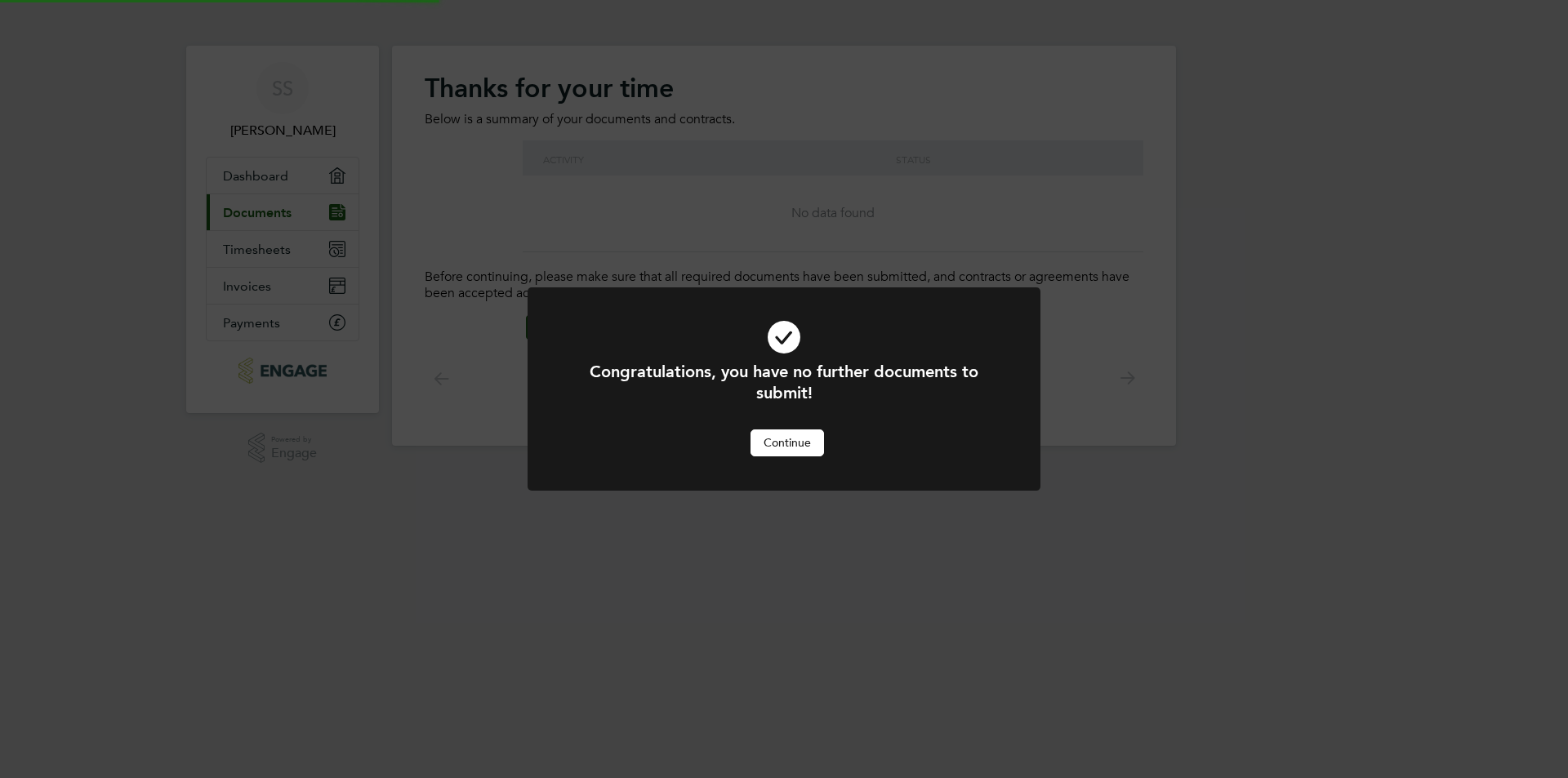
click at [262, 246] on div "Congratulations, you have no further documents to submit! Cancel Continue" at bounding box center [784, 389] width 1568 height 778
click at [761, 451] on button "Continue" at bounding box center [787, 442] width 74 height 26
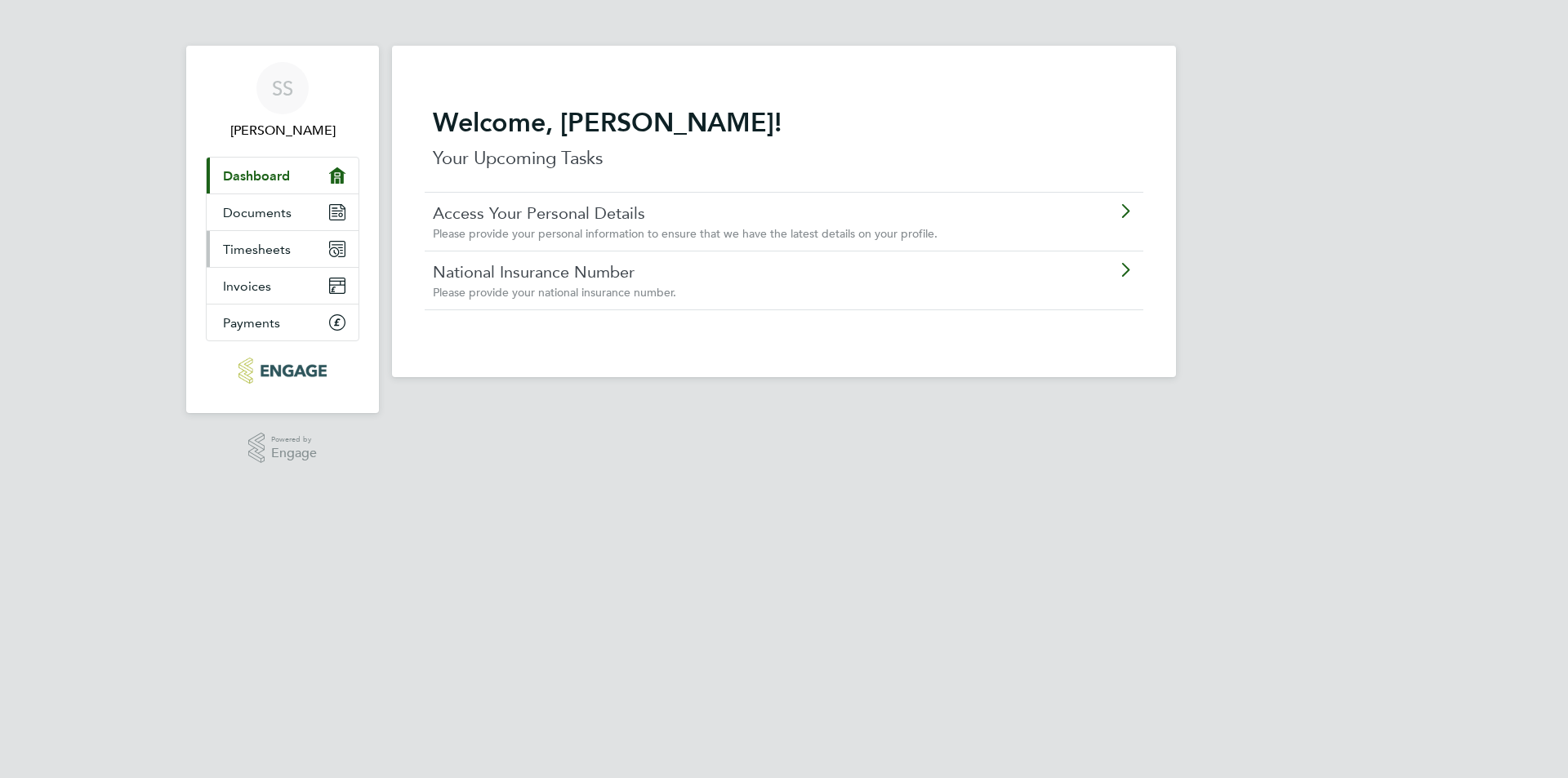
click at [271, 250] on span "Timesheets" at bounding box center [257, 250] width 68 height 15
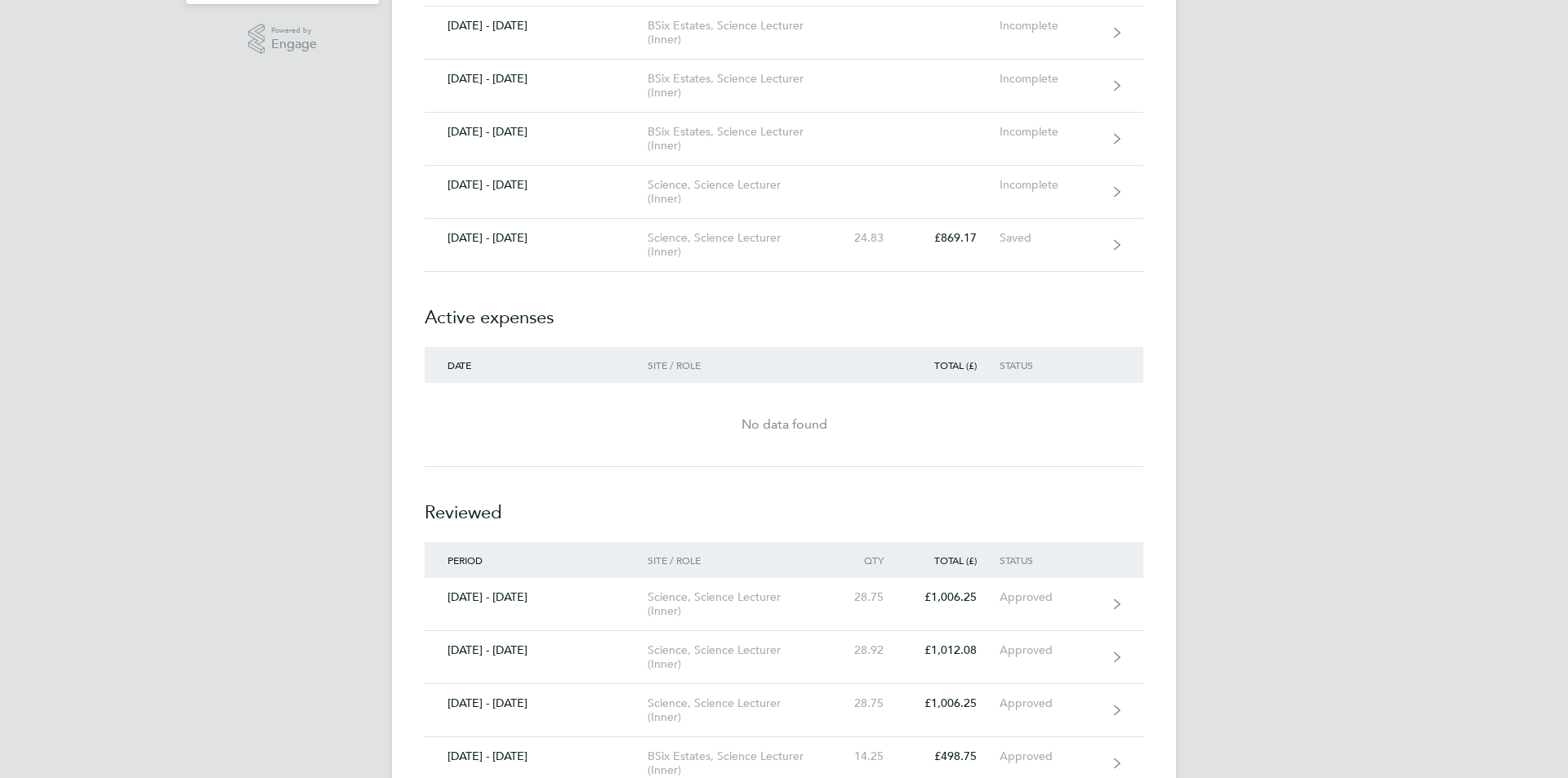
scroll to position [408, 0]
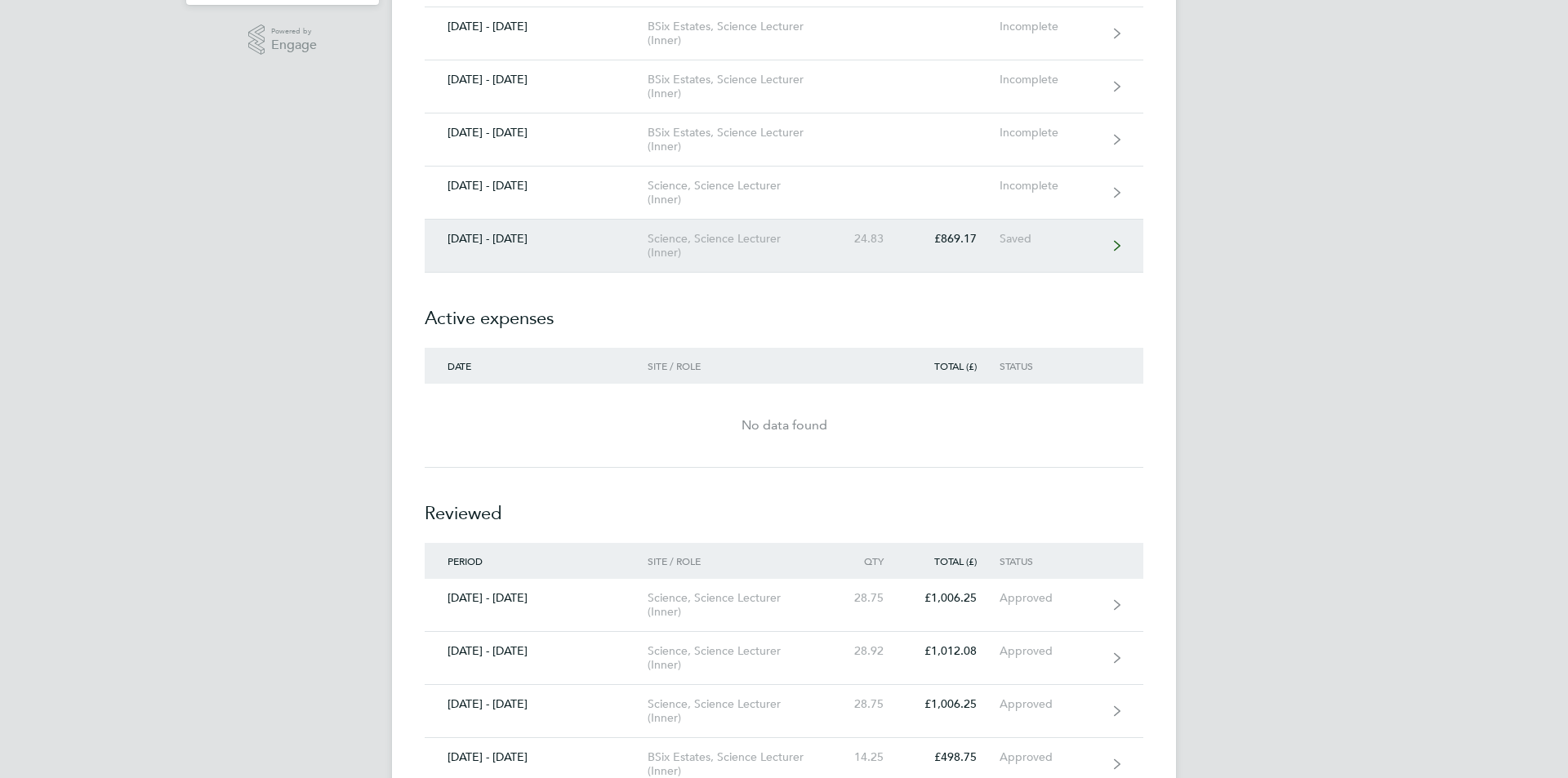
click at [943, 254] on link "[DATE] - [DATE] Science, Science Lecturer (Inner) 24.83 £869.17 Saved" at bounding box center [784, 246] width 719 height 53
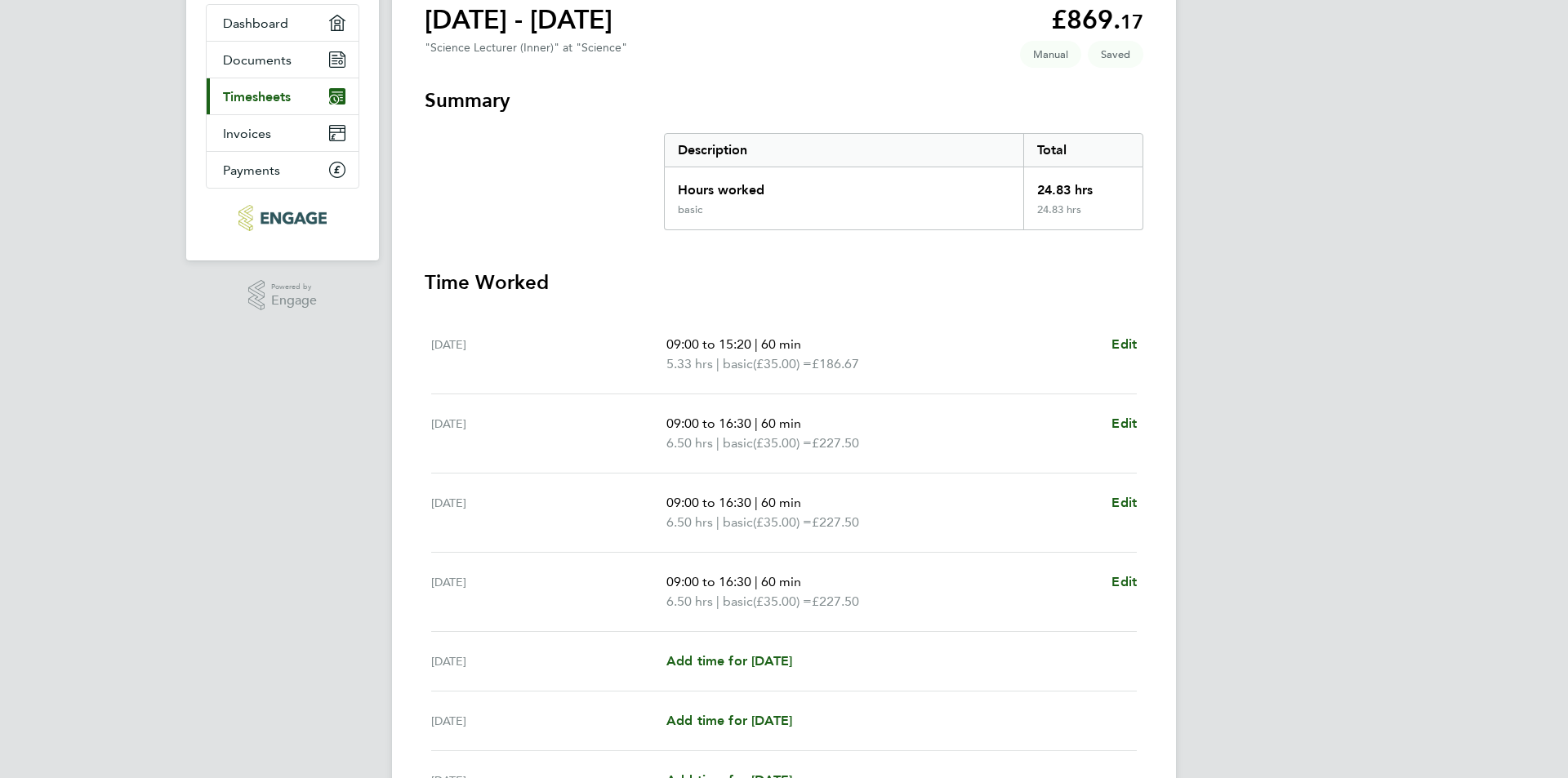
scroll to position [326, 0]
